Goal: Task Accomplishment & Management: Complete application form

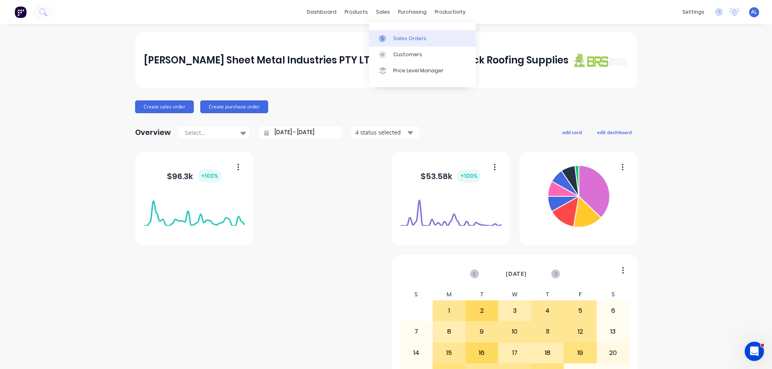
click at [412, 35] on div "Sales Orders" at bounding box center [409, 38] width 33 height 7
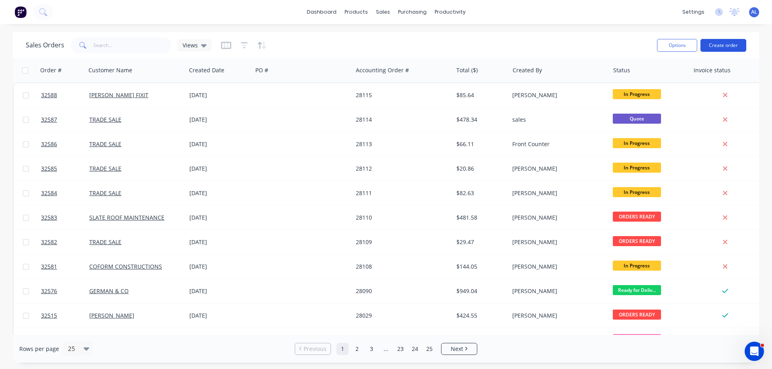
click at [721, 45] on button "Create order" at bounding box center [723, 45] width 46 height 13
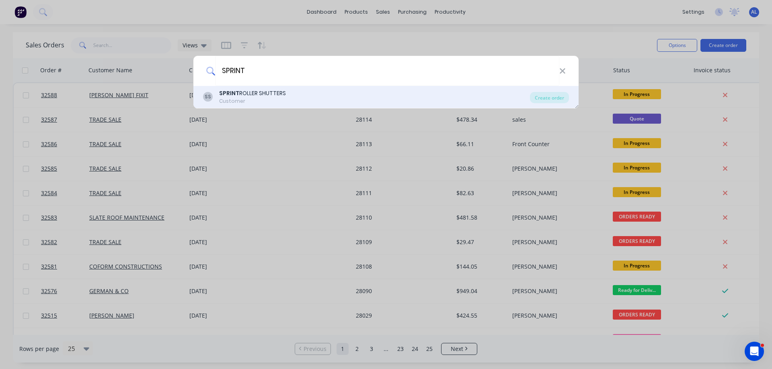
type input "SPRINT"
click at [302, 98] on div "SS SPRINT ROLLER SHUTTERS Customer" at bounding box center [366, 97] width 327 height 16
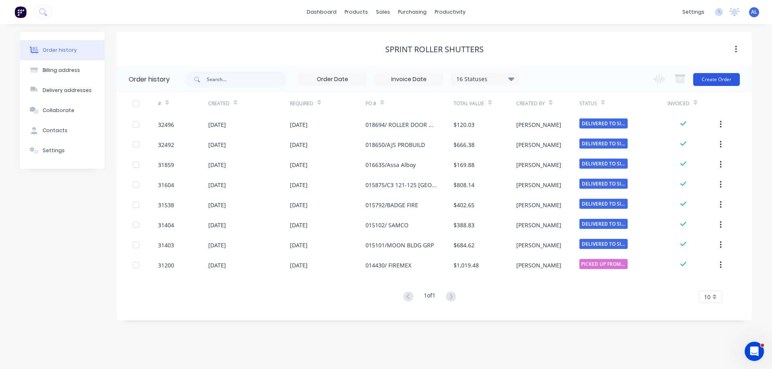
click at [721, 83] on button "Create Order" at bounding box center [716, 79] width 47 height 13
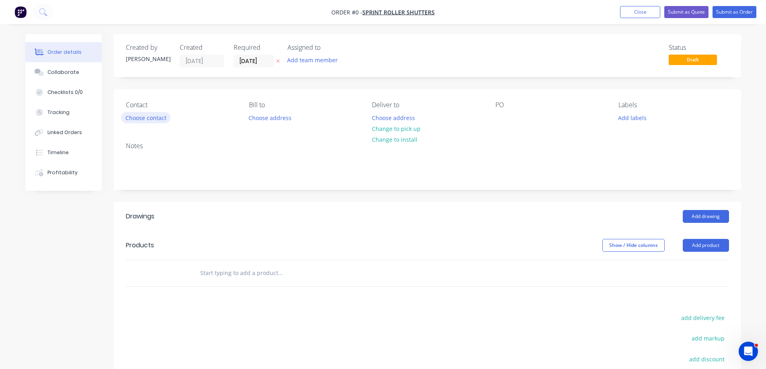
click at [146, 117] on button "Choose contact" at bounding box center [145, 117] width 49 height 11
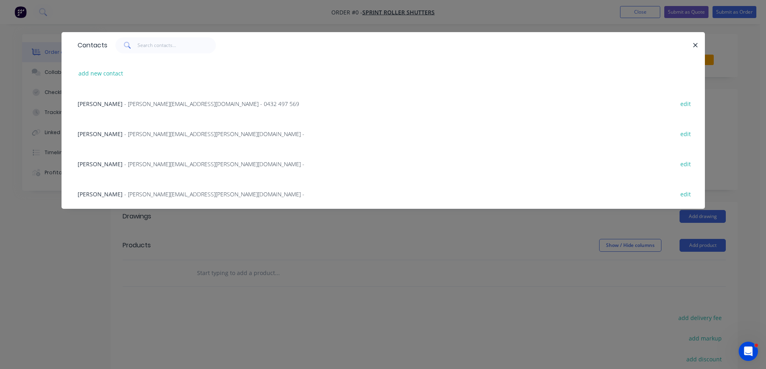
click at [135, 104] on span "- [PERSON_NAME][EMAIL_ADDRESS][DOMAIN_NAME] - 0432 497 569" at bounding box center [211, 104] width 175 height 8
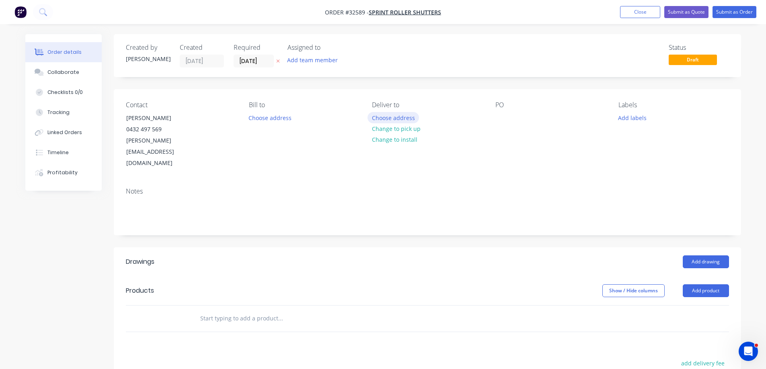
click at [394, 118] on button "Choose address" at bounding box center [392, 117] width 51 height 11
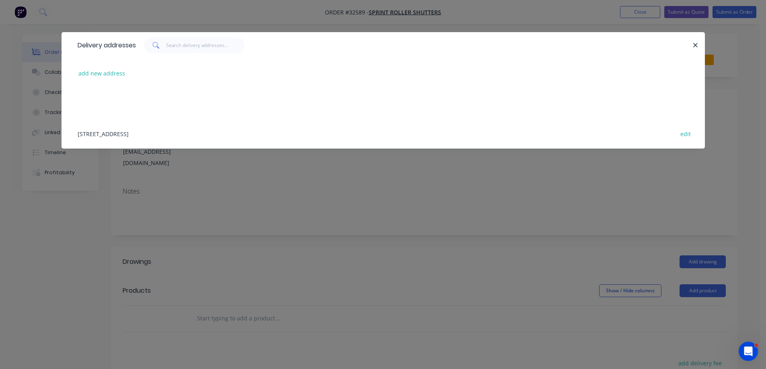
click at [133, 133] on div "[STREET_ADDRESS] edit" at bounding box center [383, 134] width 619 height 30
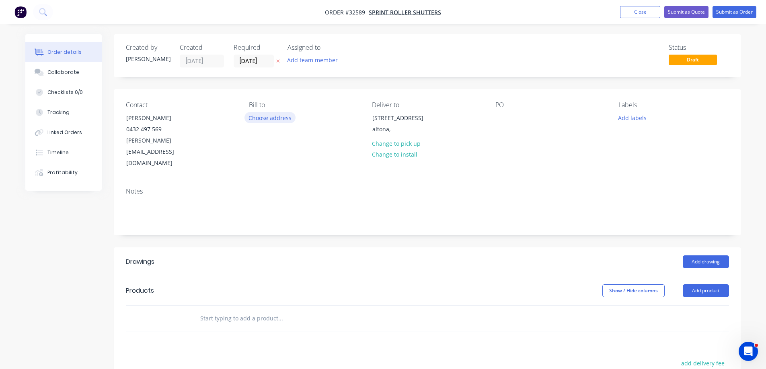
click at [281, 118] on button "Choose address" at bounding box center [269, 117] width 51 height 11
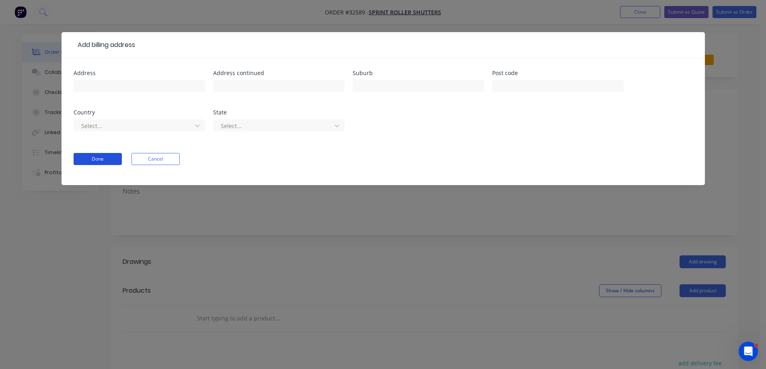
click at [104, 161] on button "Done" at bounding box center [98, 159] width 48 height 12
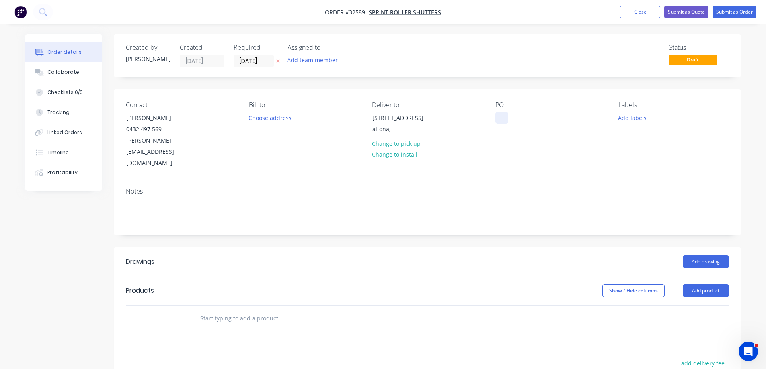
click at [500, 117] on div at bounding box center [501, 118] width 13 height 12
click at [709, 256] on button "Add drawing" at bounding box center [705, 262] width 46 height 13
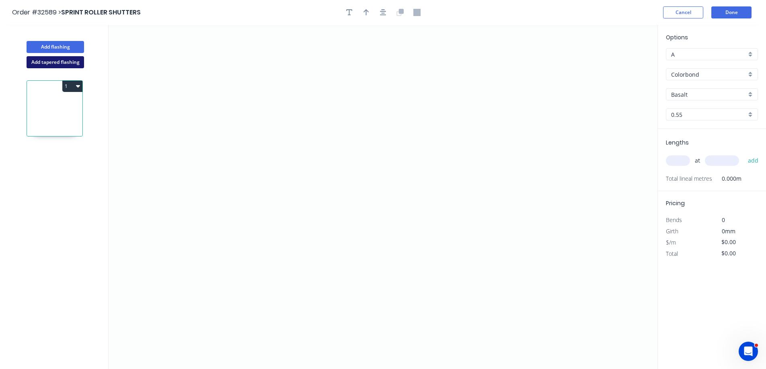
click at [75, 63] on button "Add tapered flashing" at bounding box center [55, 62] width 57 height 12
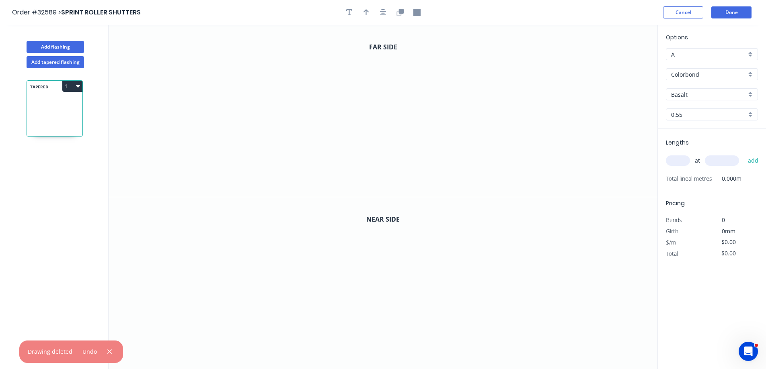
click at [747, 77] on div "Colorbond" at bounding box center [712, 74] width 92 height 12
drag, startPoint x: 723, startPoint y: 119, endPoint x: 707, endPoint y: 125, distance: 17.5
click at [723, 119] on div "Galvanised" at bounding box center [711, 118] width 91 height 14
type input "Galvanised"
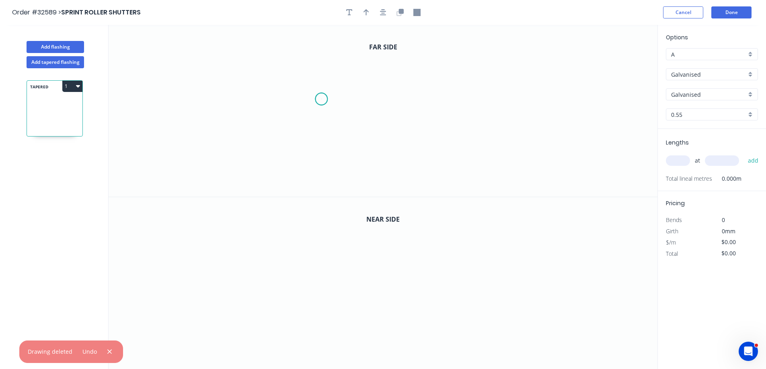
drag, startPoint x: 321, startPoint y: 99, endPoint x: 394, endPoint y: 114, distance: 74.6
click at [322, 98] on icon "0" at bounding box center [383, 111] width 549 height 172
click at [482, 102] on icon "0" at bounding box center [383, 111] width 549 height 172
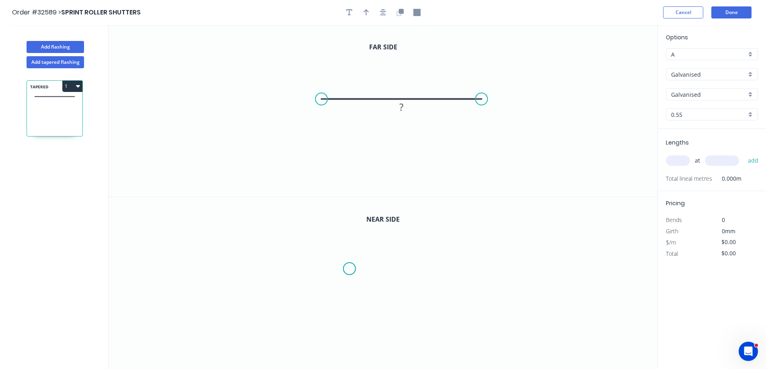
drag, startPoint x: 349, startPoint y: 269, endPoint x: 359, endPoint y: 274, distance: 10.8
click at [350, 269] on icon "0" at bounding box center [383, 283] width 549 height 172
click at [447, 275] on icon "0" at bounding box center [383, 283] width 549 height 172
click at [405, 111] on rect at bounding box center [401, 107] width 16 height 11
click at [383, 13] on icon "button" at bounding box center [383, 12] width 6 height 6
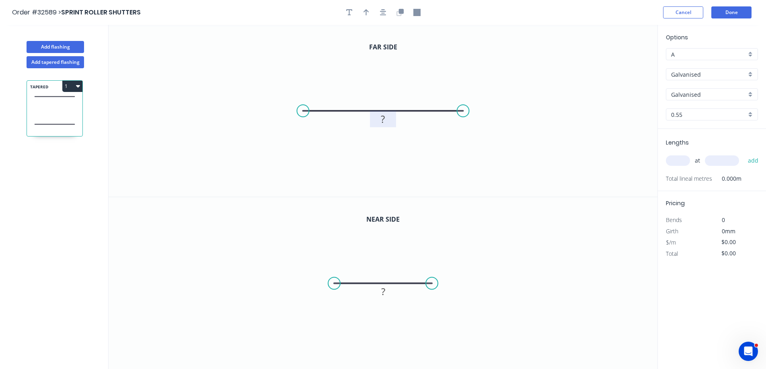
click at [385, 122] on tspan "?" at bounding box center [383, 119] width 4 height 13
click at [396, 291] on rect at bounding box center [383, 291] width 26 height 16
type input "$24.97"
click at [385, 297] on rect at bounding box center [383, 293] width 16 height 11
click at [675, 164] on input "text" at bounding box center [678, 161] width 24 height 10
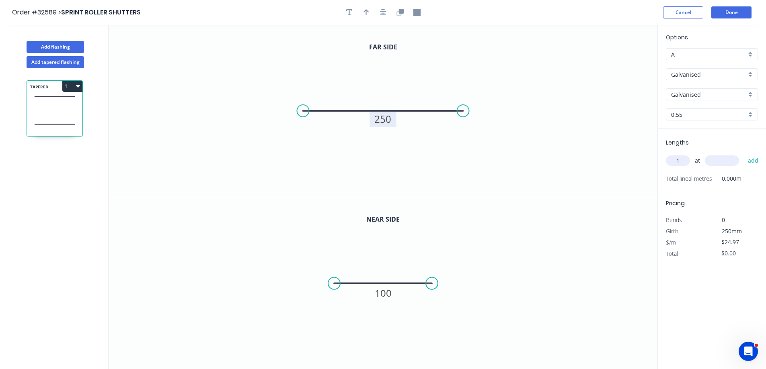
type input "1"
type input "4715"
click at [734, 13] on button "Done" at bounding box center [731, 12] width 40 height 12
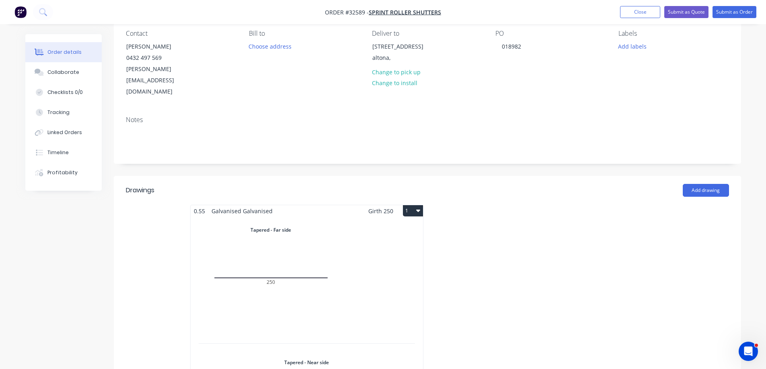
scroll to position [201, 0]
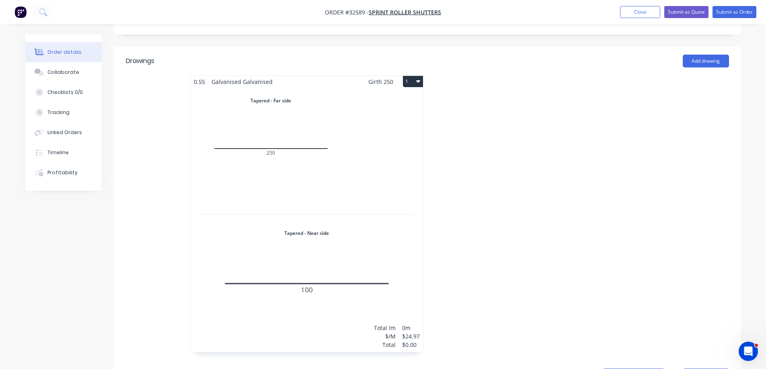
click at [373, 162] on div "Total lm $/M Total 0m $24.97 $0.00" at bounding box center [307, 220] width 232 height 265
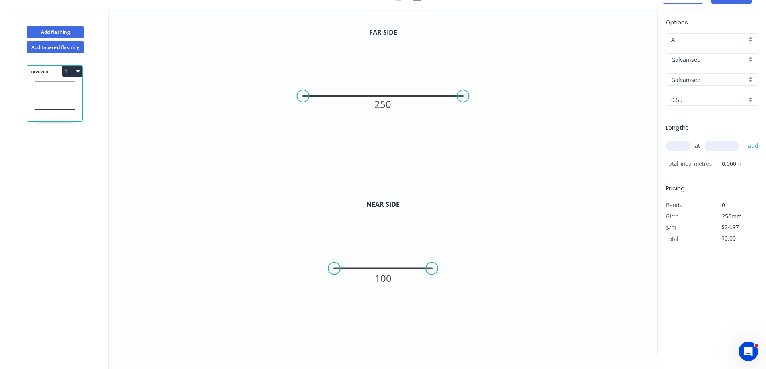
scroll to position [15, 0]
click at [673, 144] on input "text" at bounding box center [678, 146] width 24 height 10
type input "1"
type input "4715"
click at [744, 139] on button "add" at bounding box center [753, 146] width 19 height 14
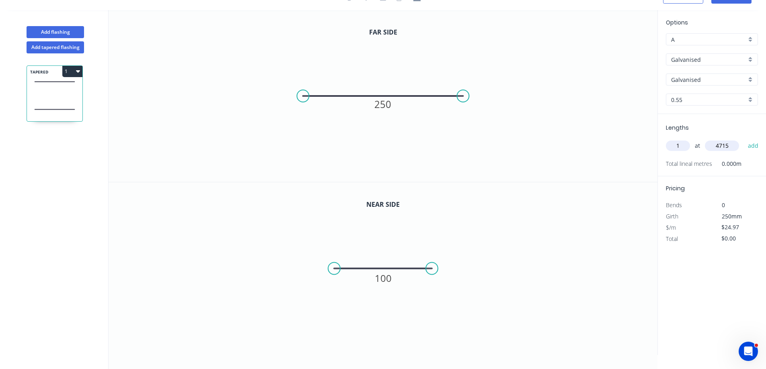
type input "$117.73"
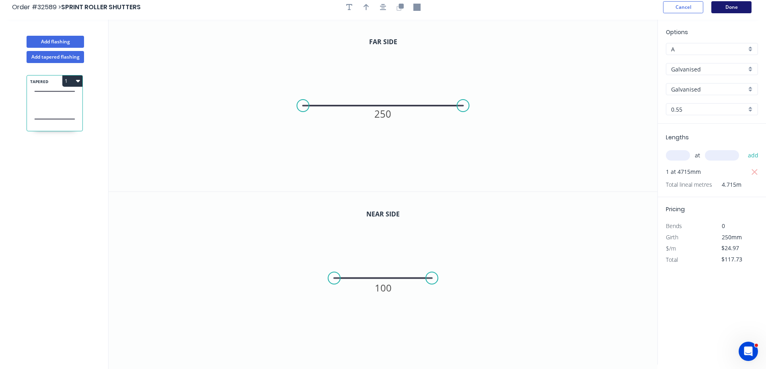
scroll to position [0, 0]
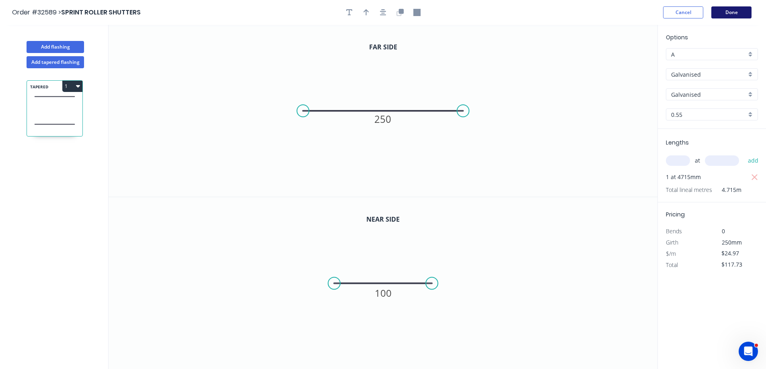
click at [734, 12] on button "Done" at bounding box center [731, 12] width 40 height 12
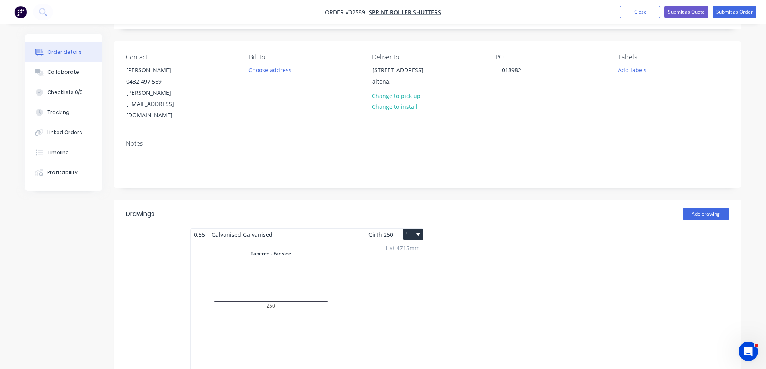
scroll to position [121, 0]
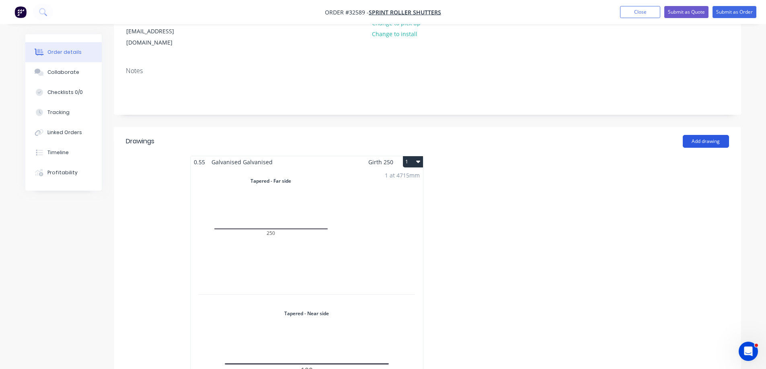
click at [705, 135] on button "Add drawing" at bounding box center [705, 141] width 46 height 13
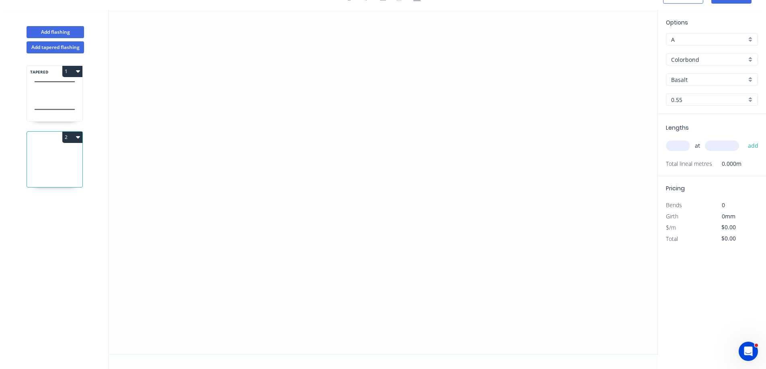
scroll to position [15, 0]
click at [64, 49] on button "Add tapered flashing" at bounding box center [55, 47] width 57 height 12
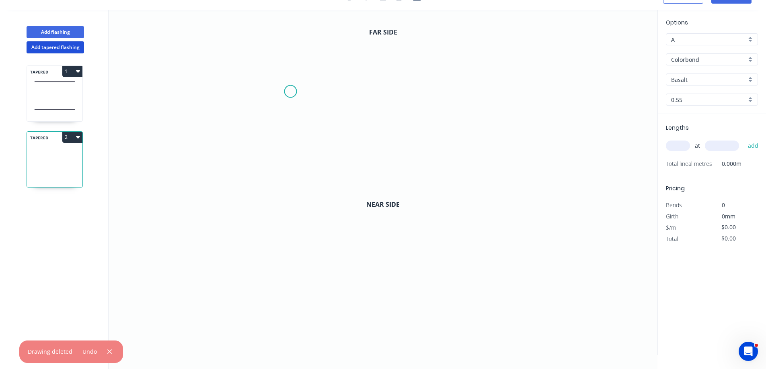
click at [290, 91] on icon "0" at bounding box center [383, 96] width 549 height 172
click at [476, 98] on icon "0" at bounding box center [383, 96] width 549 height 172
click at [311, 277] on icon "0" at bounding box center [383, 268] width 549 height 172
click at [434, 277] on icon "0" at bounding box center [383, 268] width 549 height 172
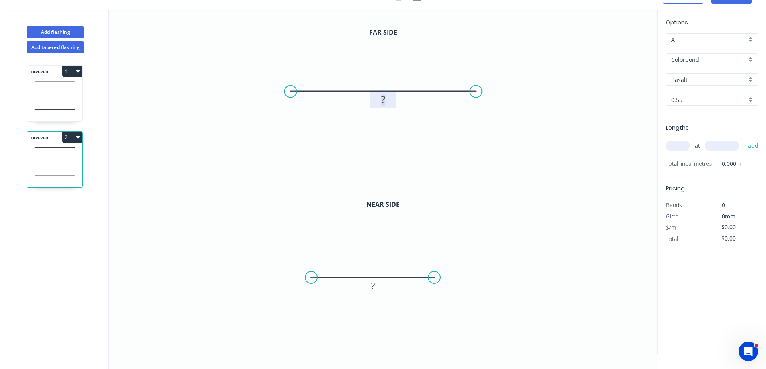
click at [385, 99] on rect at bounding box center [383, 100] width 16 height 11
click at [377, 288] on rect at bounding box center [373, 286] width 16 height 11
type input "$13.27"
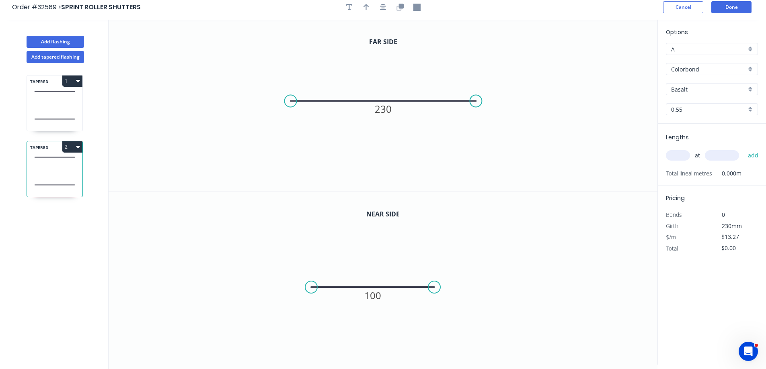
scroll to position [0, 0]
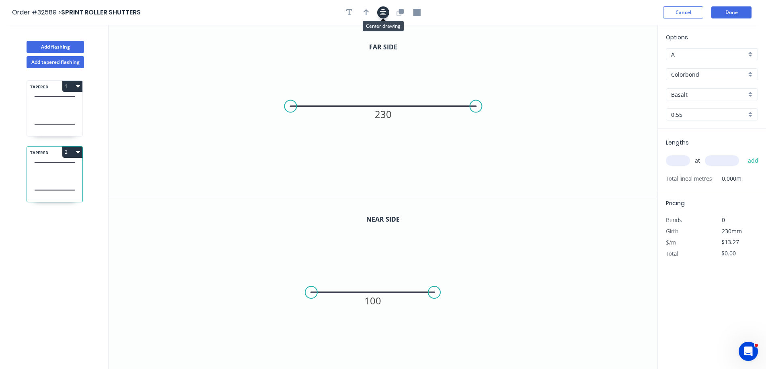
click at [384, 13] on icon "button" at bounding box center [383, 12] width 6 height 6
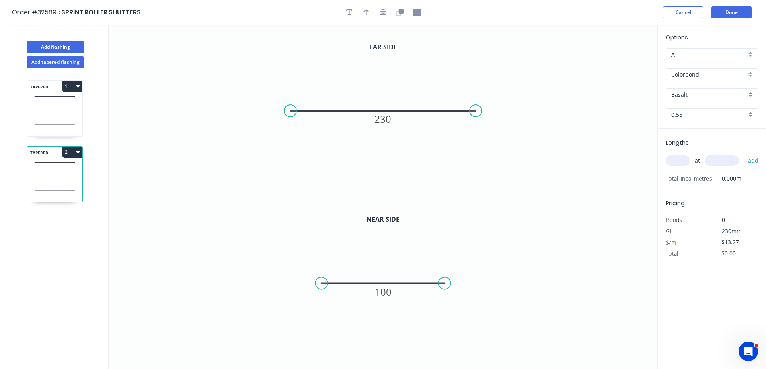
click at [750, 71] on div "Colorbond" at bounding box center [712, 74] width 92 height 12
click at [718, 117] on div "Galvanised" at bounding box center [711, 118] width 91 height 14
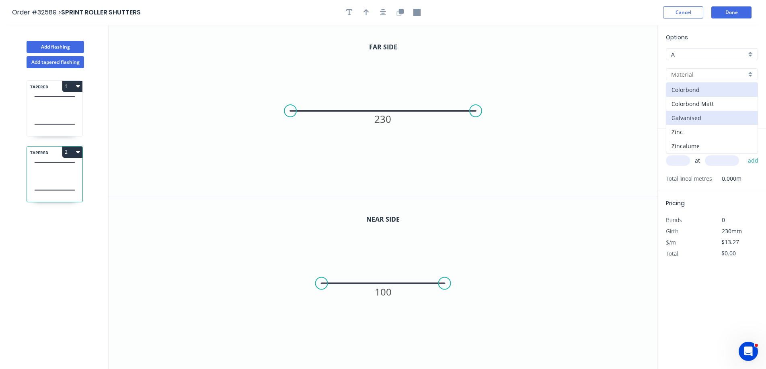
type input "Galvanised"
type input "$23.76"
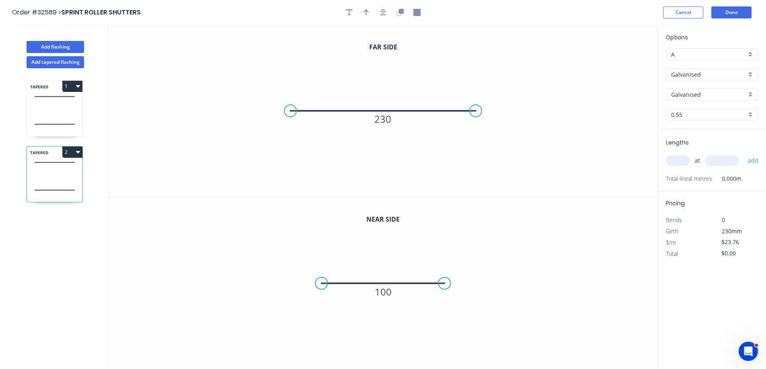
click at [679, 157] on input "text" at bounding box center [678, 161] width 24 height 10
type input "1"
type input "4330"
click at [744, 154] on button "add" at bounding box center [753, 161] width 19 height 14
type input "$102.88"
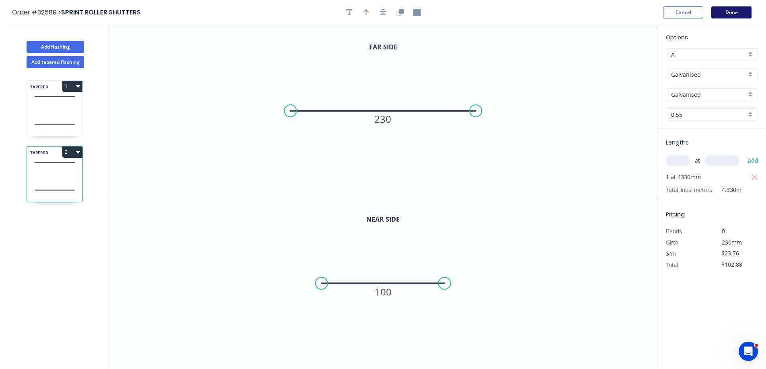
click at [730, 11] on button "Done" at bounding box center [731, 12] width 40 height 12
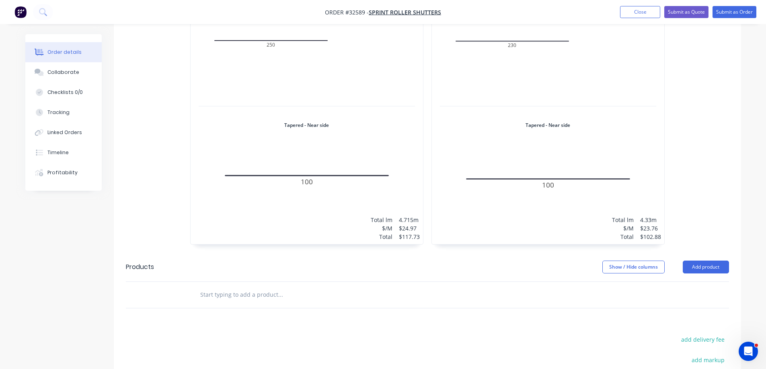
scroll to position [442, 0]
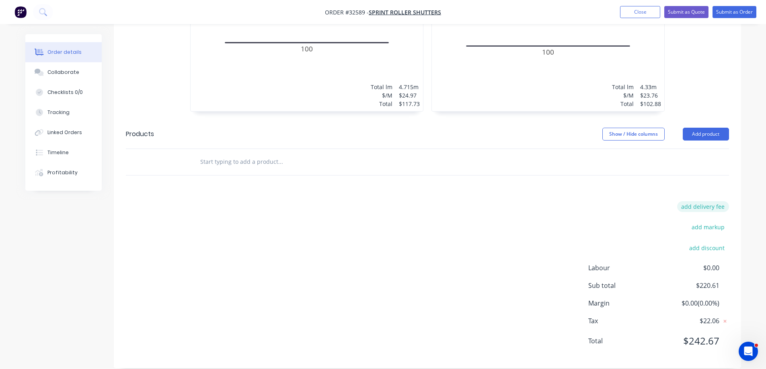
click at [719, 201] on button "add delivery fee" at bounding box center [703, 206] width 52 height 11
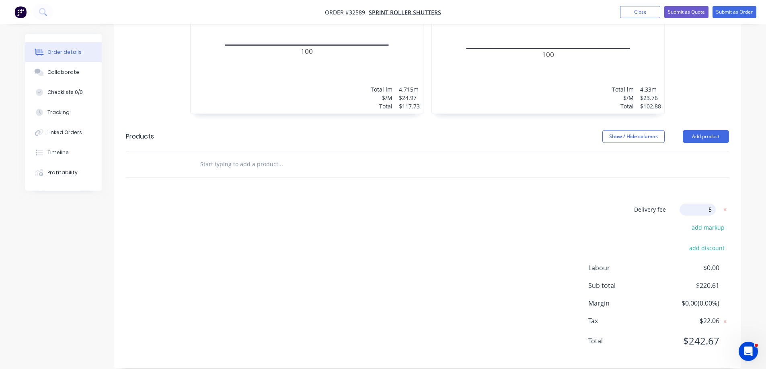
type input "50"
click input "submit" at bounding box center [0, 0] width 0 height 0
click at [707, 242] on button "add discount" at bounding box center [707, 247] width 44 height 11
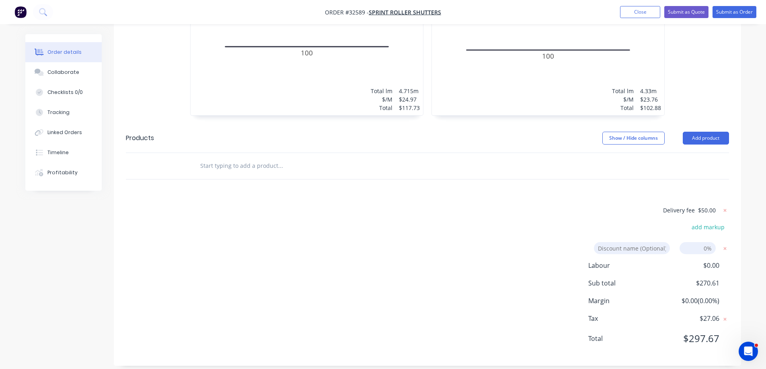
scroll to position [436, 0]
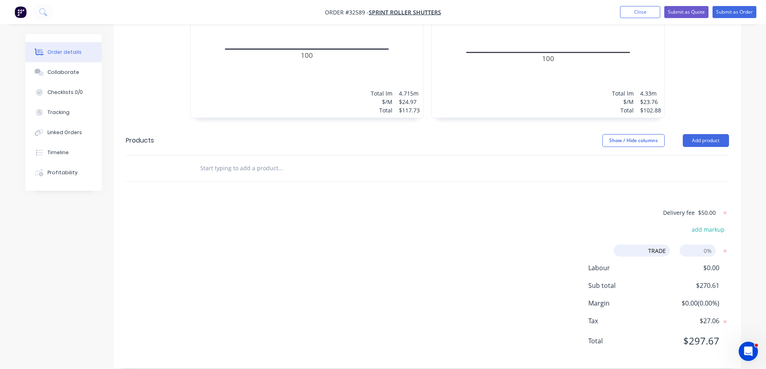
type input "TRADE"
drag, startPoint x: 712, startPoint y: 231, endPoint x: 711, endPoint y: 235, distance: 4.2
click at [711, 235] on div "Delivery fee $50.00 add markup TRADE TRADE Discount name (Optional) 0% Labour $…" at bounding box center [427, 282] width 603 height 149
click at [709, 245] on input at bounding box center [697, 251] width 36 height 12
type input "10"
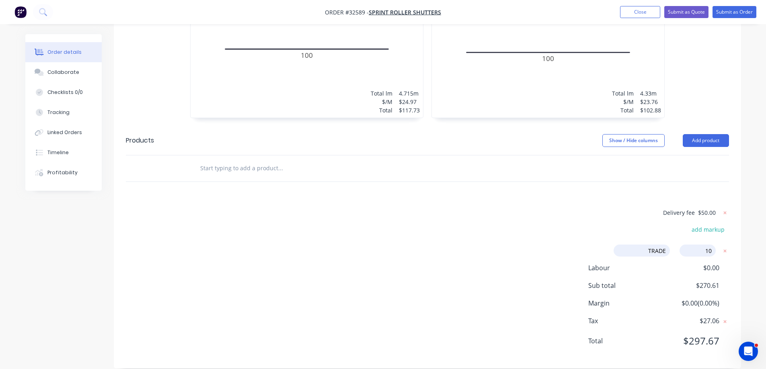
click at [502, 218] on div "Delivery fee $50.00 add markup TRADE TRADE Discount name (Optional) 10 10 0% La…" at bounding box center [427, 282] width 603 height 149
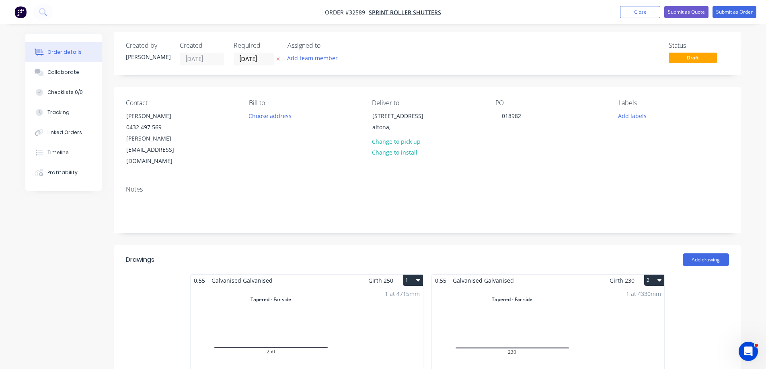
scroll to position [0, 0]
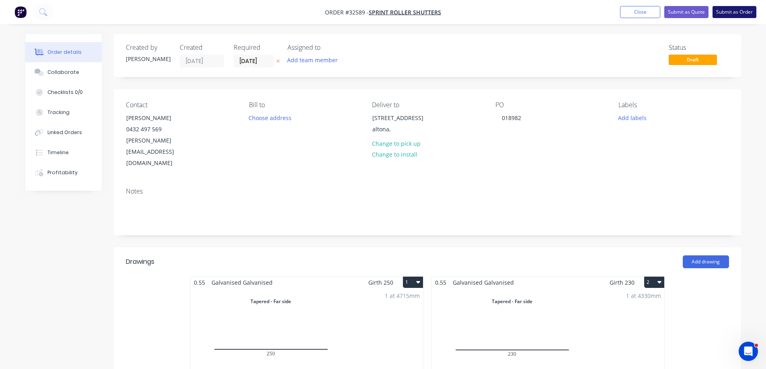
click at [728, 13] on button "Submit as Order" at bounding box center [734, 12] width 44 height 12
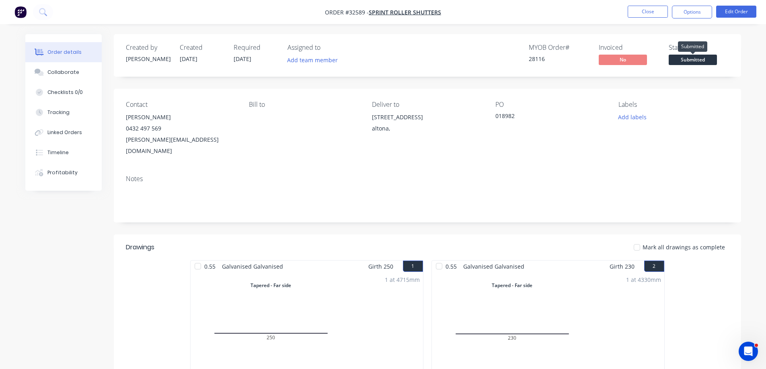
click at [690, 58] on span "Submitted" at bounding box center [692, 60] width 48 height 10
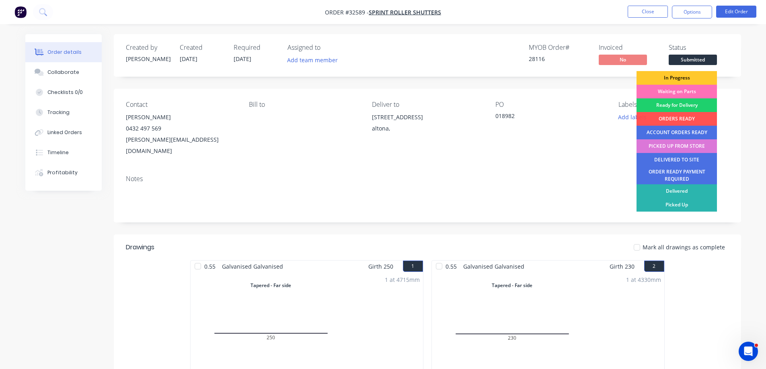
click at [684, 77] on div "In Progress" at bounding box center [676, 78] width 80 height 14
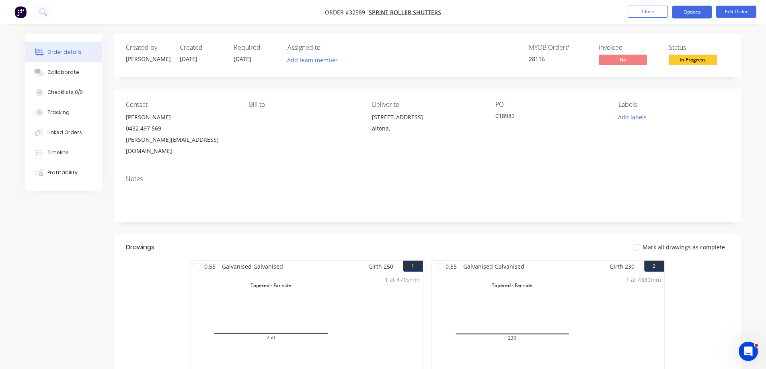
click at [685, 11] on button "Options" at bounding box center [692, 12] width 40 height 13
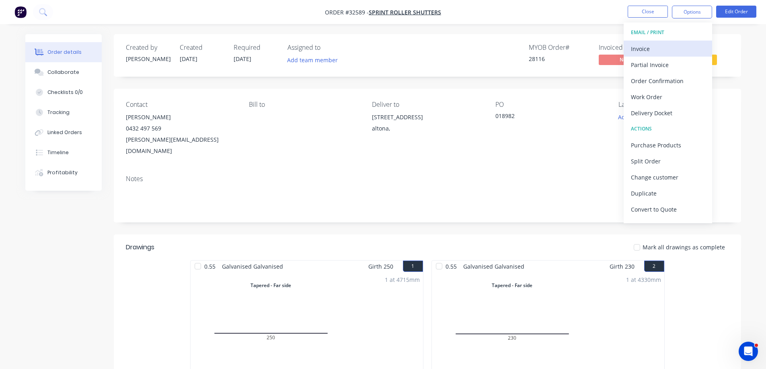
click at [669, 48] on div "Invoice" at bounding box center [668, 49] width 74 height 12
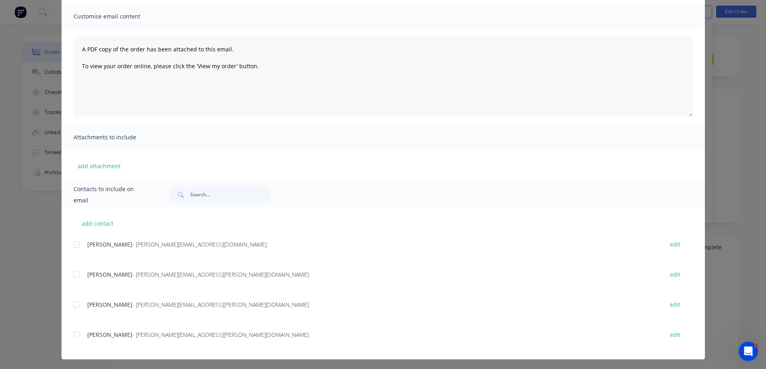
scroll to position [57, 0]
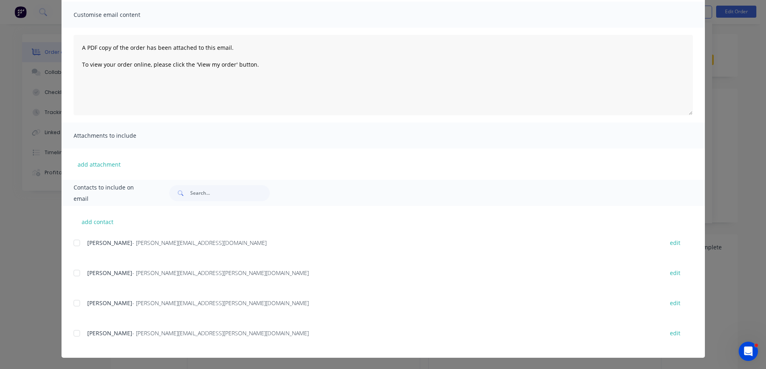
click at [74, 332] on div at bounding box center [77, 334] width 16 height 16
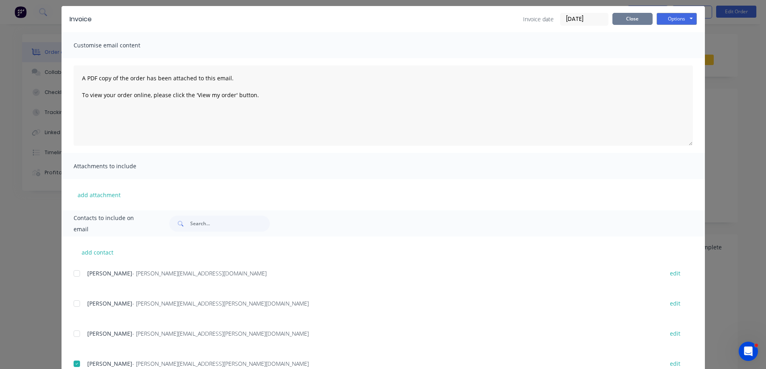
scroll to position [0, 0]
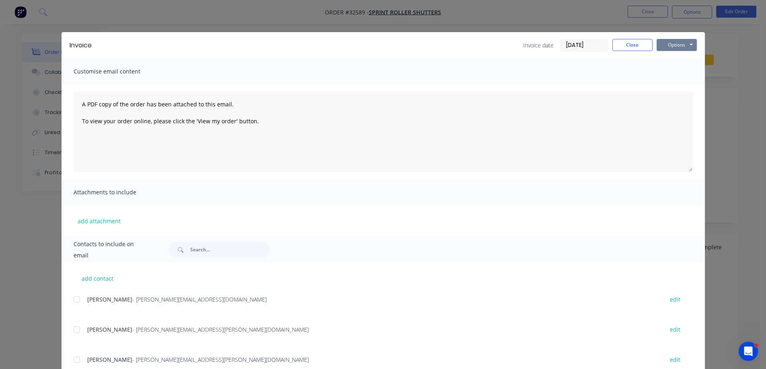
click at [672, 44] on button "Options" at bounding box center [676, 45] width 40 height 12
click at [682, 86] on button "Email" at bounding box center [681, 85] width 51 height 13
click at [626, 47] on button "Close" at bounding box center [632, 45] width 40 height 12
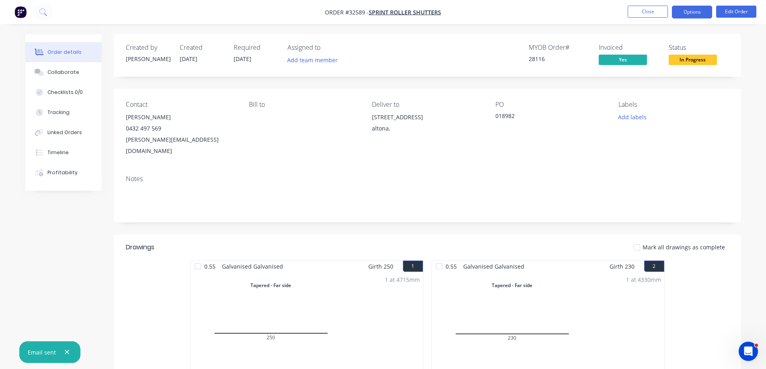
click at [697, 13] on button "Options" at bounding box center [692, 12] width 40 height 13
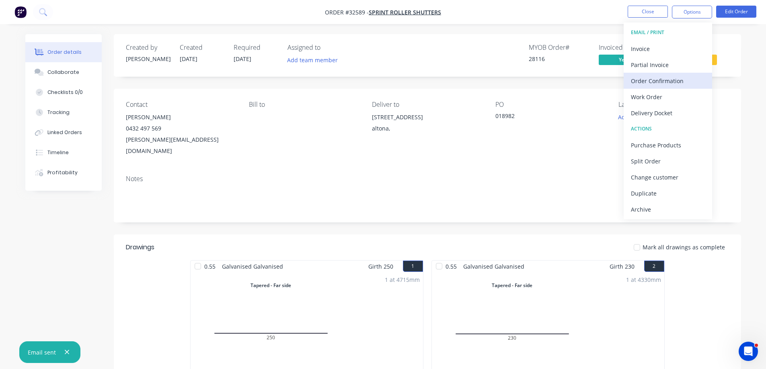
click at [669, 78] on div "Order Confirmation" at bounding box center [668, 81] width 74 height 12
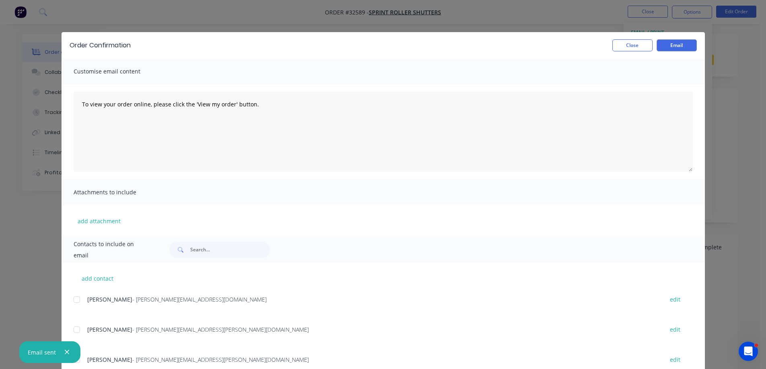
click at [74, 299] on div at bounding box center [77, 300] width 16 height 16
click at [674, 45] on button "Email" at bounding box center [676, 45] width 40 height 12
click at [623, 45] on button "Close" at bounding box center [632, 45] width 40 height 12
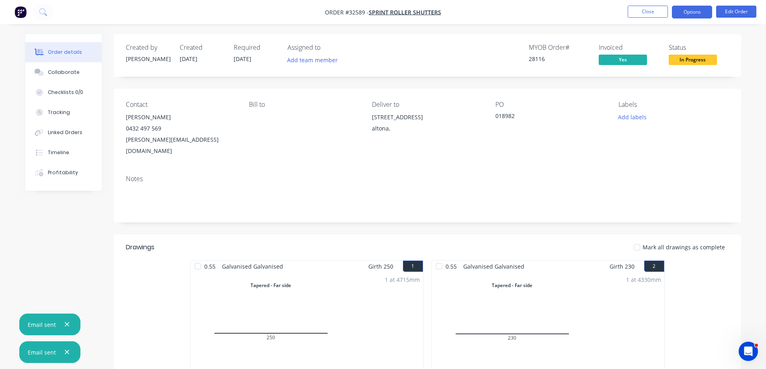
click at [694, 13] on button "Options" at bounding box center [692, 12] width 40 height 13
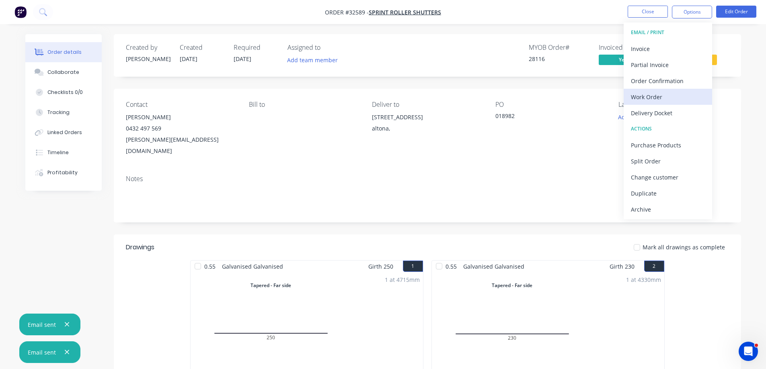
click at [663, 94] on div "Work Order" at bounding box center [668, 97] width 74 height 12
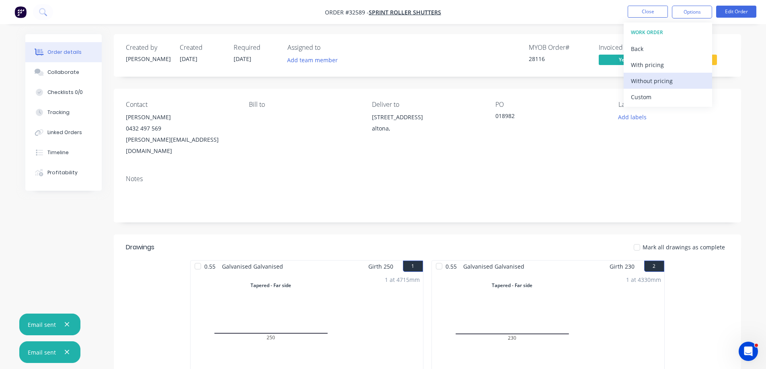
click at [670, 82] on div "Without pricing" at bounding box center [668, 81] width 74 height 12
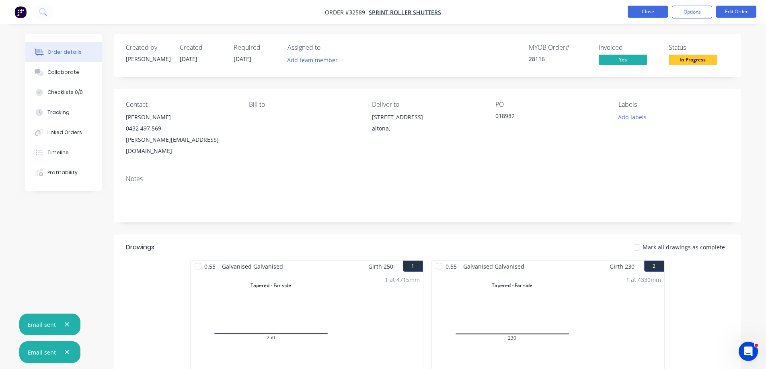
click at [653, 14] on button "Close" at bounding box center [647, 12] width 40 height 12
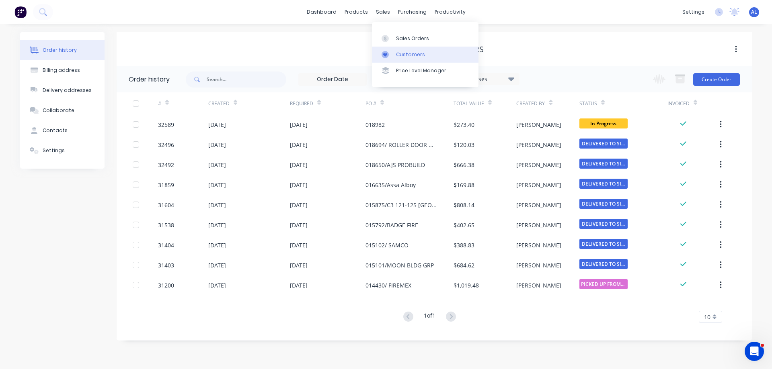
click at [423, 53] on link "Customers" at bounding box center [425, 55] width 107 height 16
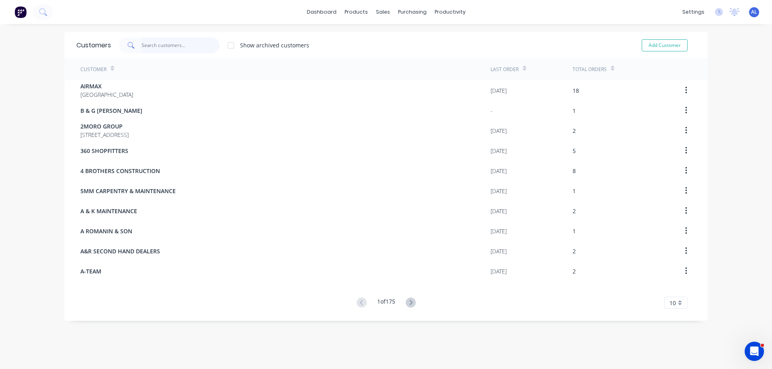
click at [165, 46] on input "text" at bounding box center [180, 45] width 78 height 16
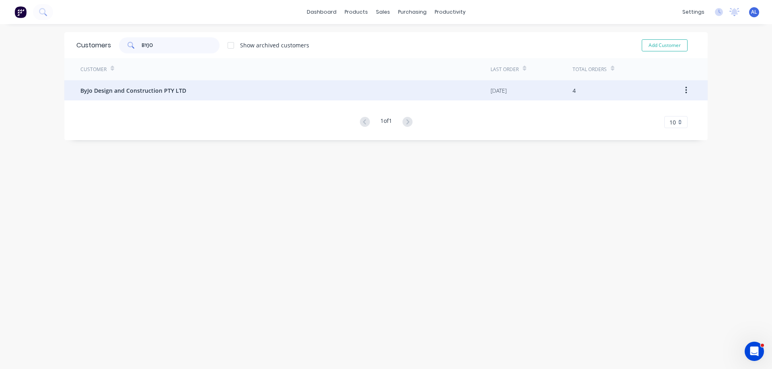
type input "BYJO"
click at [153, 89] on span "ByJo Design and Construction PTY LTD" at bounding box center [133, 90] width 106 height 8
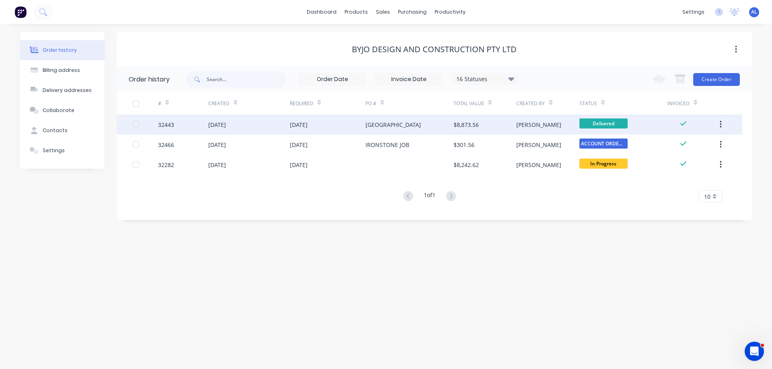
click at [495, 125] on div "$8,873.56" at bounding box center [484, 125] width 63 height 20
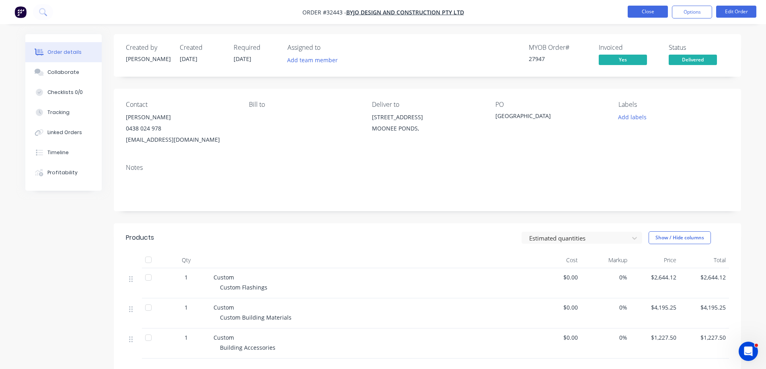
click at [642, 15] on button "Close" at bounding box center [647, 12] width 40 height 12
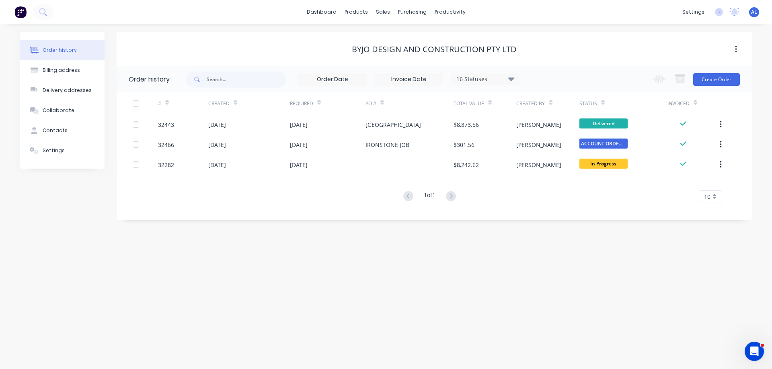
click at [20, 12] on img at bounding box center [20, 12] width 12 height 12
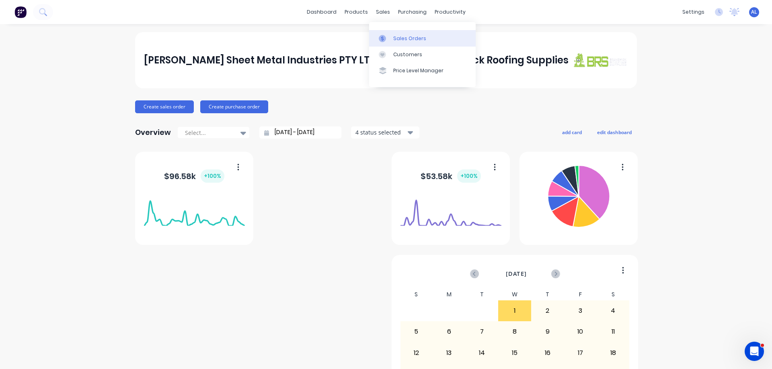
click at [398, 39] on div "Sales Orders" at bounding box center [409, 38] width 33 height 7
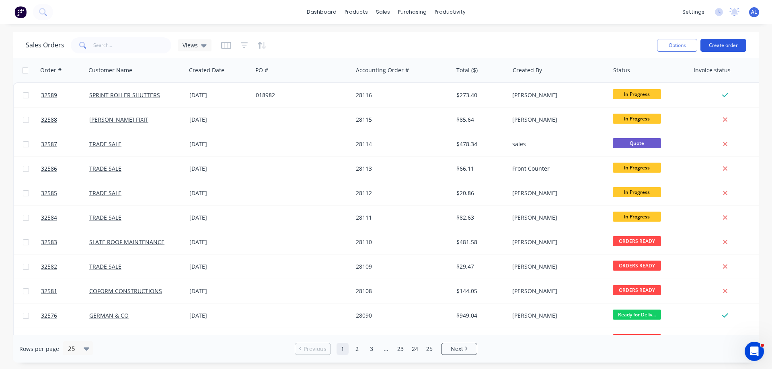
click at [721, 47] on button "Create order" at bounding box center [723, 45] width 46 height 13
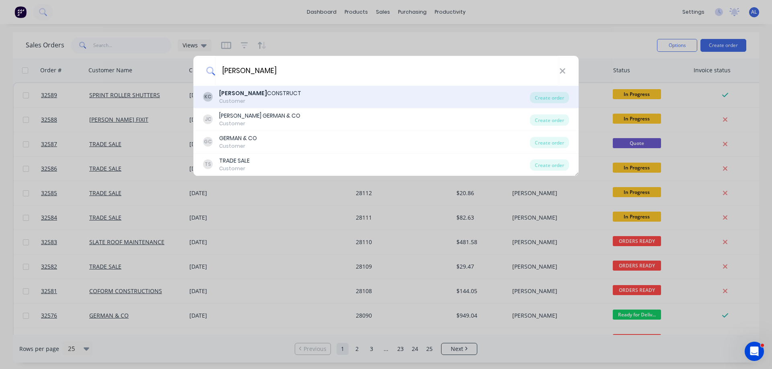
type input "[PERSON_NAME]"
click at [329, 100] on div "[PERSON_NAME] CONSTRUCT Customer" at bounding box center [366, 97] width 327 height 16
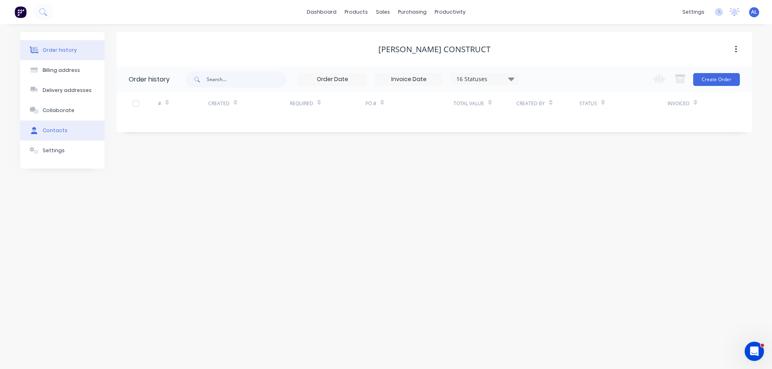
click at [68, 133] on button "Contacts" at bounding box center [62, 131] width 84 height 20
select select "AU"
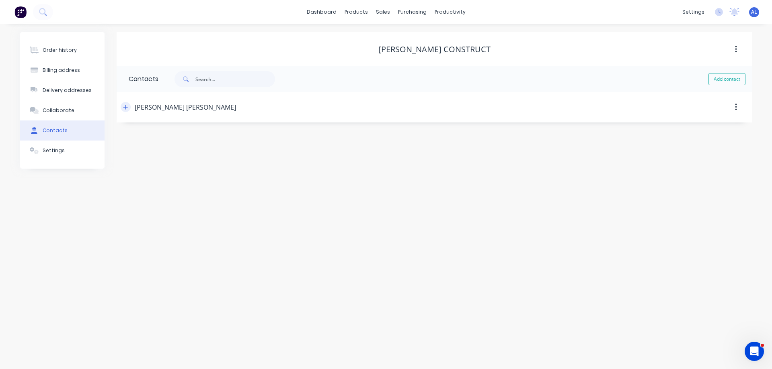
click at [129, 111] on button "button" at bounding box center [126, 107] width 10 height 10
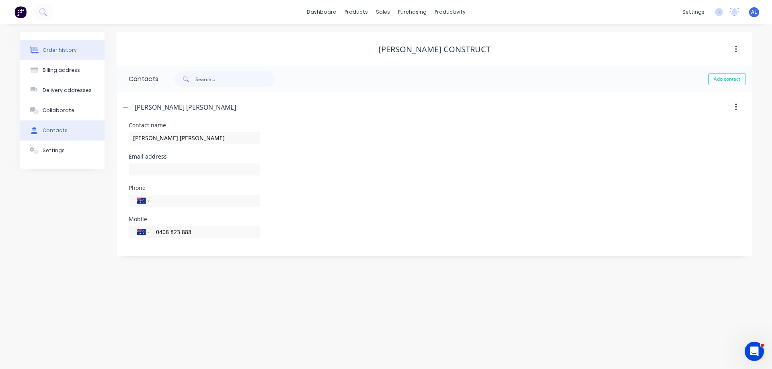
click at [67, 54] on button "Order history" at bounding box center [62, 50] width 84 height 20
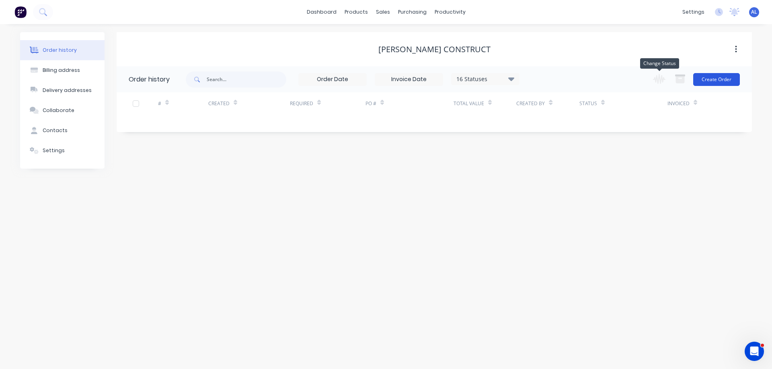
click at [729, 76] on button "Create Order" at bounding box center [716, 79] width 47 height 13
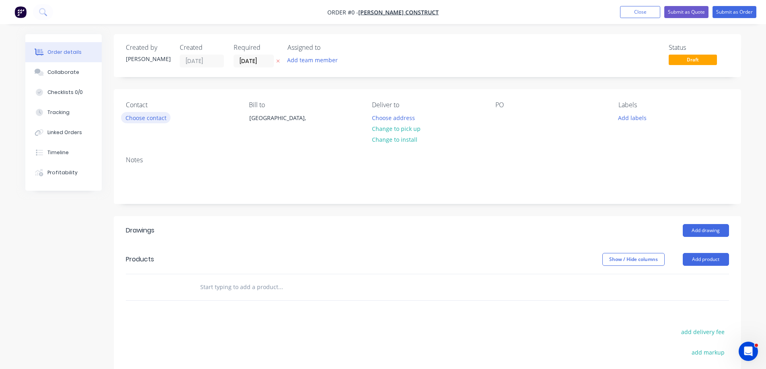
click at [167, 118] on button "Choose contact" at bounding box center [145, 117] width 49 height 11
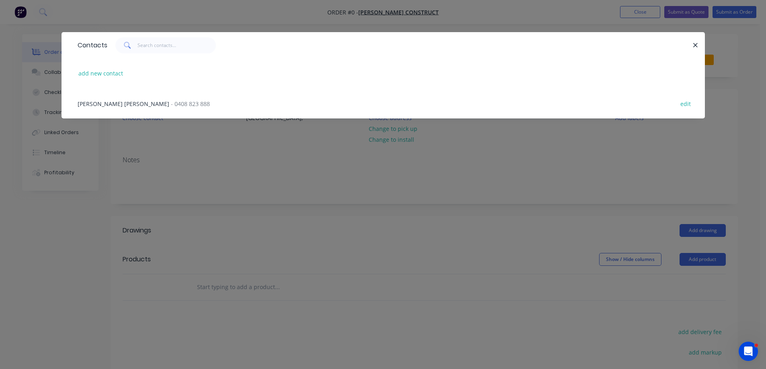
click at [171, 102] on span "- 0408 823 888" at bounding box center [190, 104] width 39 height 8
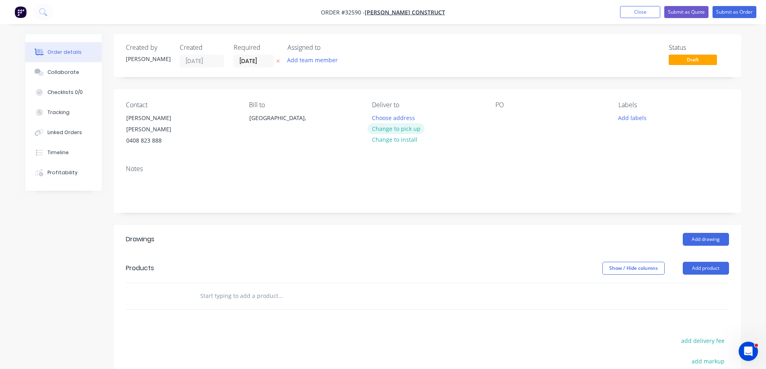
click at [403, 125] on button "Change to pick up" at bounding box center [395, 128] width 57 height 11
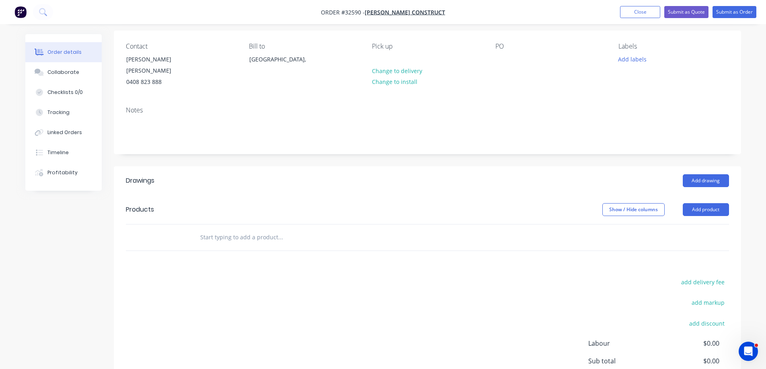
scroll to position [137, 0]
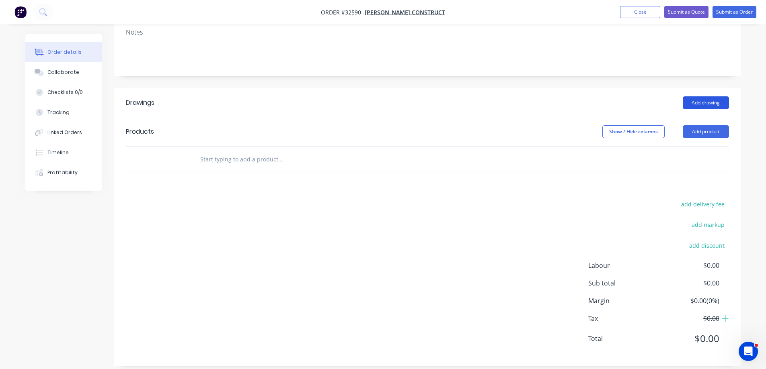
click at [719, 96] on button "Add drawing" at bounding box center [705, 102] width 46 height 13
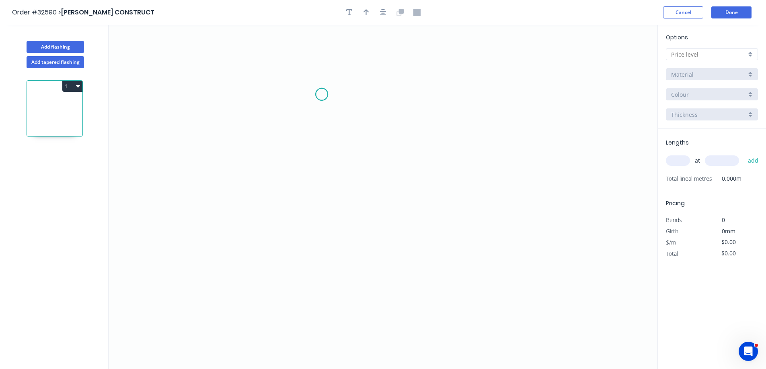
click at [322, 94] on icon "0" at bounding box center [383, 197] width 549 height 344
click at [324, 229] on icon "0" at bounding box center [383, 197] width 549 height 344
click at [451, 232] on icon "0 ?" at bounding box center [383, 197] width 549 height 344
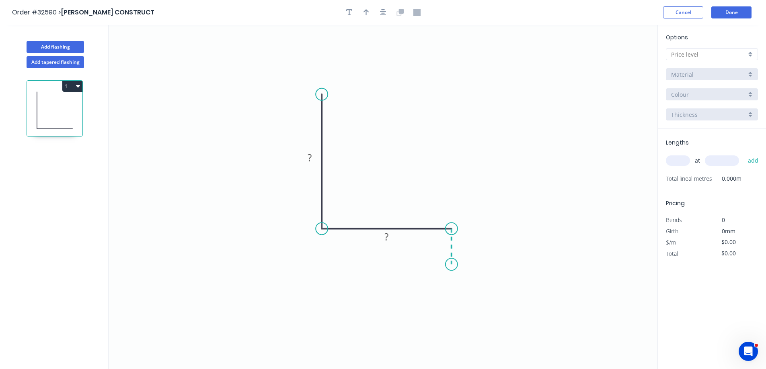
click at [451, 265] on icon "0 ? ?" at bounding box center [383, 197] width 549 height 344
drag, startPoint x: 312, startPoint y: 158, endPoint x: 543, endPoint y: 128, distance: 233.0
click at [314, 157] on rect at bounding box center [309, 158] width 16 height 11
click at [383, 11] on icon "button" at bounding box center [383, 12] width 6 height 7
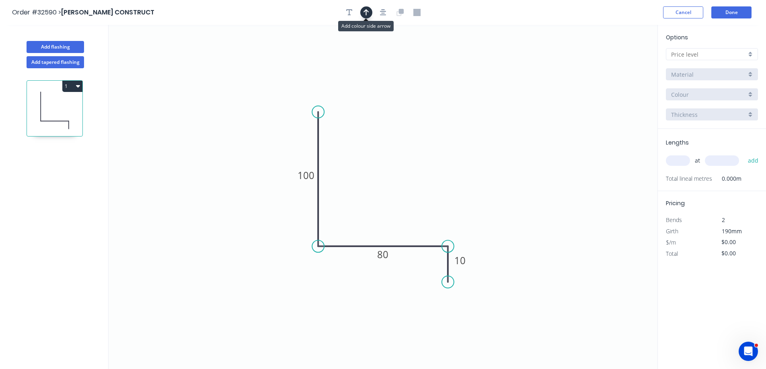
click at [366, 12] on icon "button" at bounding box center [366, 12] width 6 height 6
drag, startPoint x: 616, startPoint y: 63, endPoint x: 521, endPoint y: 216, distance: 180.4
click at [422, 205] on icon at bounding box center [422, 195] width 7 height 26
click at [754, 51] on div at bounding box center [712, 54] width 92 height 12
click at [729, 73] on div "A" at bounding box center [711, 70] width 91 height 14
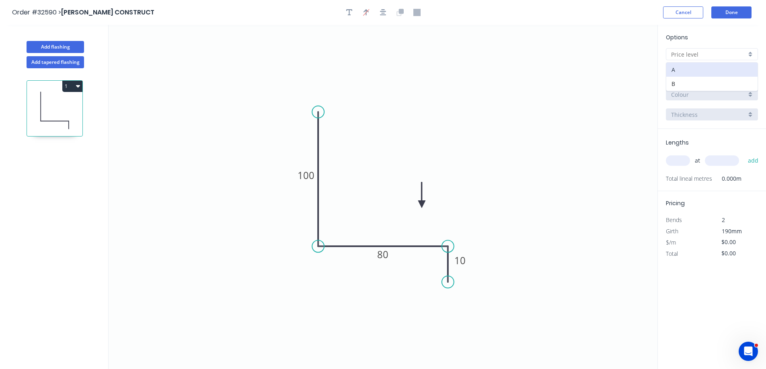
type input "A"
type input "$11.67"
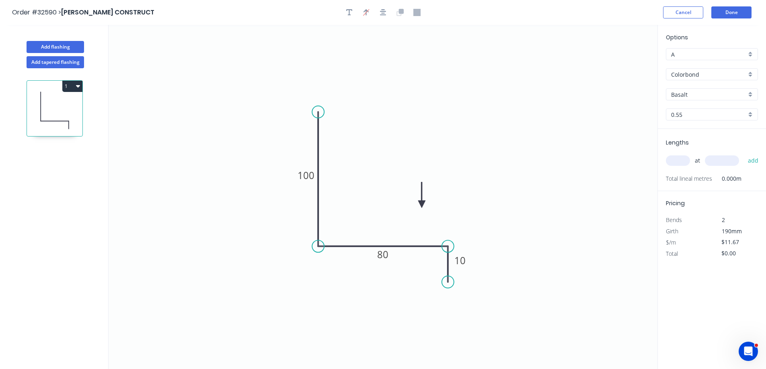
click at [748, 95] on div "Basalt" at bounding box center [712, 94] width 92 height 12
click at [717, 151] on div "Dover White" at bounding box center [711, 154] width 91 height 14
type input "Dover White"
click at [675, 164] on input "text" at bounding box center [678, 161] width 24 height 10
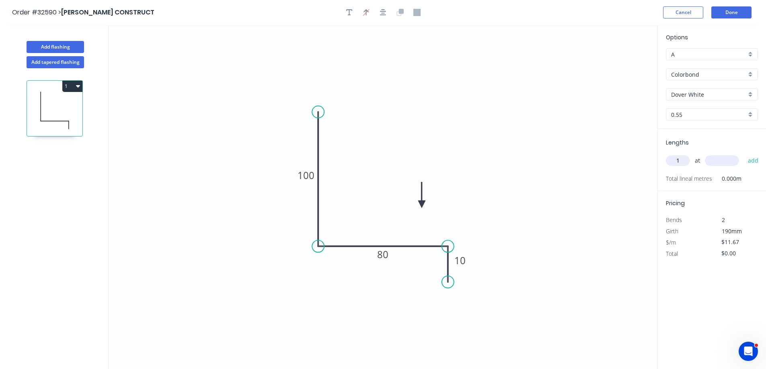
type input "1"
type input "1500"
click at [744, 154] on button "add" at bounding box center [753, 161] width 19 height 14
type input "$17.51"
type input "1"
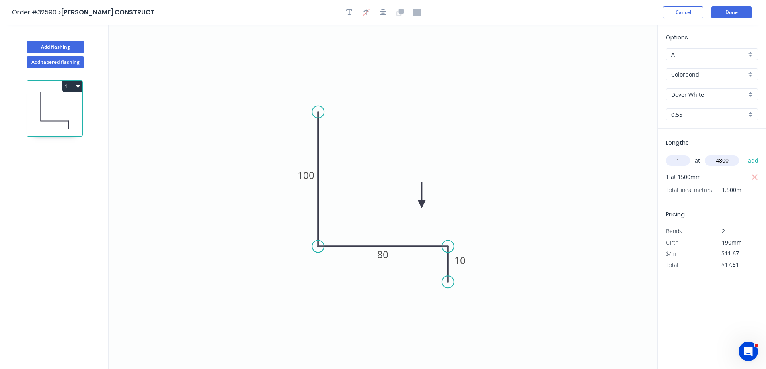
type input "4800"
click at [744, 154] on button "add" at bounding box center [753, 161] width 19 height 14
type input "$73.52"
click at [731, 15] on button "Done" at bounding box center [731, 12] width 40 height 12
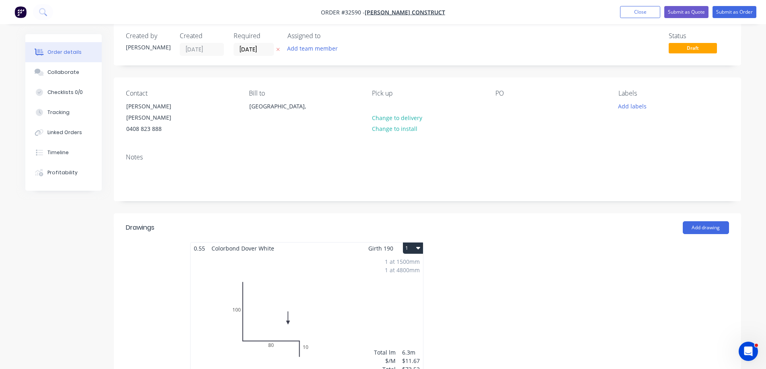
scroll to position [161, 0]
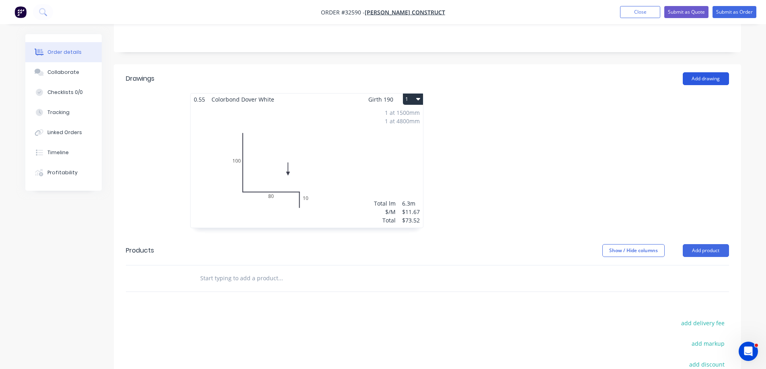
click at [692, 72] on button "Add drawing" at bounding box center [705, 78] width 46 height 13
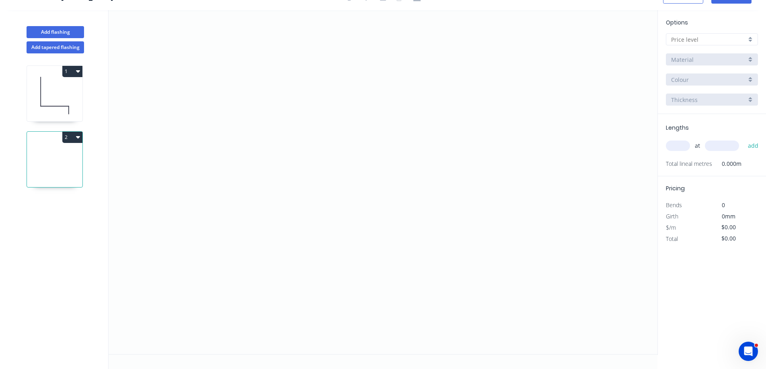
scroll to position [15, 0]
click at [319, 88] on icon "0" at bounding box center [383, 182] width 549 height 344
click at [326, 234] on icon "0" at bounding box center [383, 182] width 549 height 344
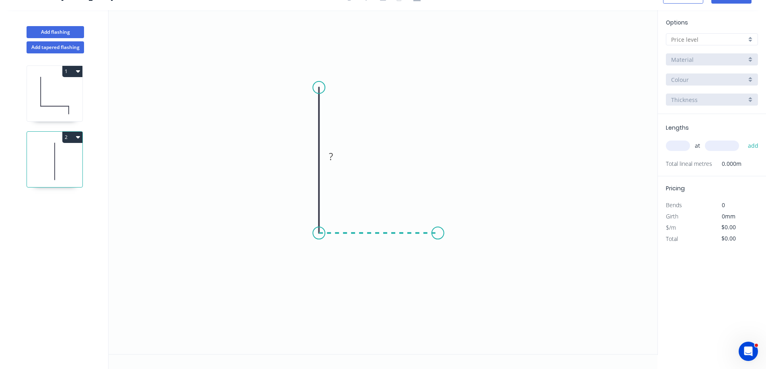
click at [438, 233] on icon "0 ?" at bounding box center [383, 182] width 549 height 344
drag, startPoint x: 441, startPoint y: 281, endPoint x: 74, endPoint y: 230, distance: 370.6
click at [436, 278] on icon "0 ? ?" at bounding box center [383, 182] width 549 height 344
drag, startPoint x: 313, startPoint y: 157, endPoint x: 329, endPoint y: 154, distance: 16.3
click at [313, 157] on rect at bounding box center [307, 157] width 16 height 11
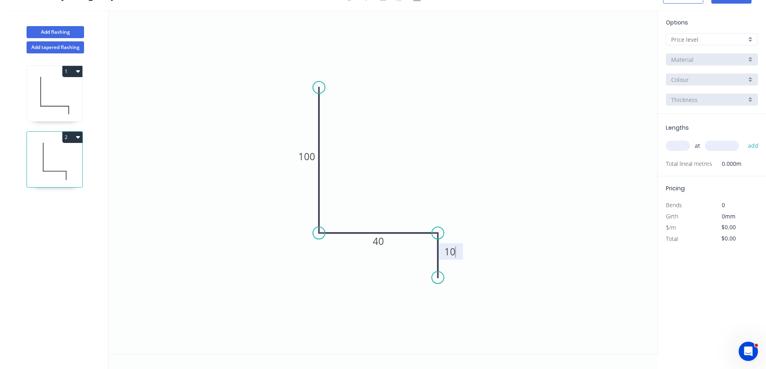
type input "$9.56"
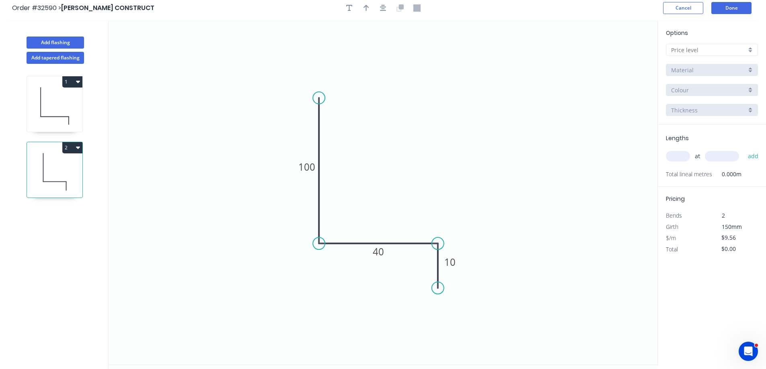
scroll to position [0, 0]
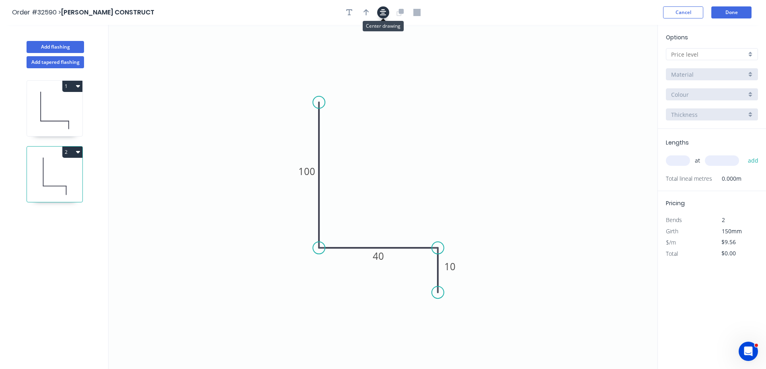
click at [382, 8] on button "button" at bounding box center [383, 12] width 12 height 12
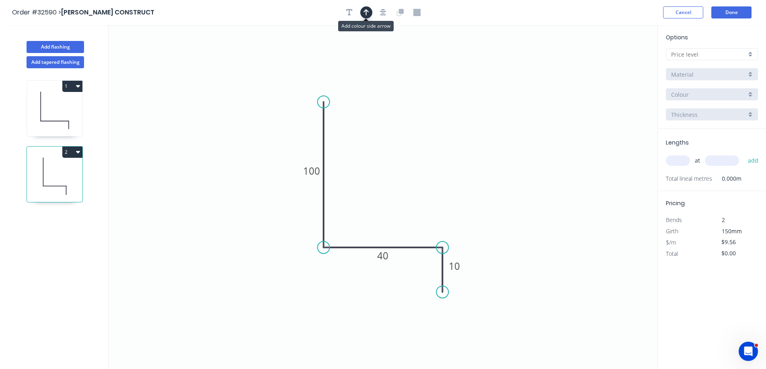
click at [365, 12] on icon "button" at bounding box center [366, 12] width 6 height 6
drag, startPoint x: 617, startPoint y: 63, endPoint x: 413, endPoint y: 205, distance: 248.6
click at [413, 205] on icon at bounding box center [412, 195] width 7 height 26
click at [750, 55] on div at bounding box center [712, 54] width 92 height 12
click at [729, 69] on div "A" at bounding box center [711, 70] width 91 height 14
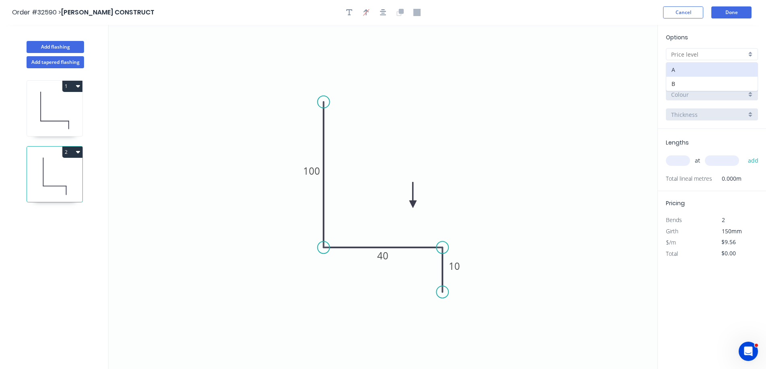
type input "A"
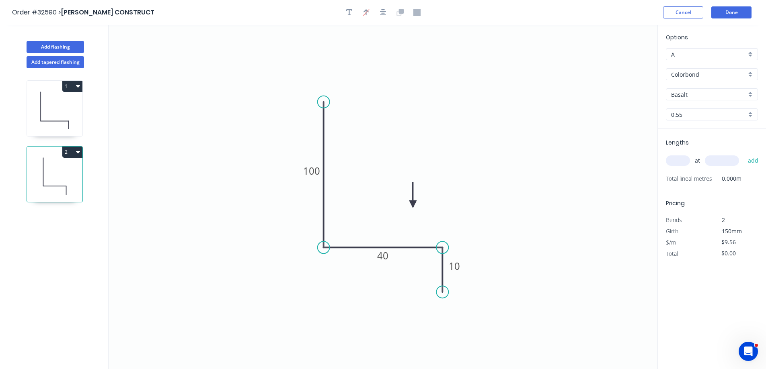
click at [751, 94] on div "Basalt" at bounding box center [712, 94] width 92 height 12
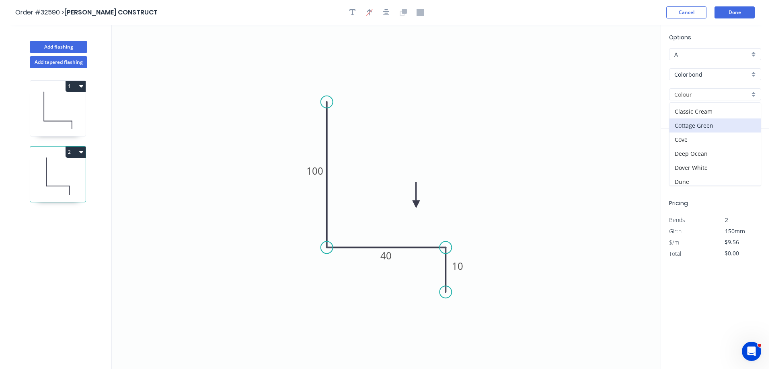
scroll to position [40, 0]
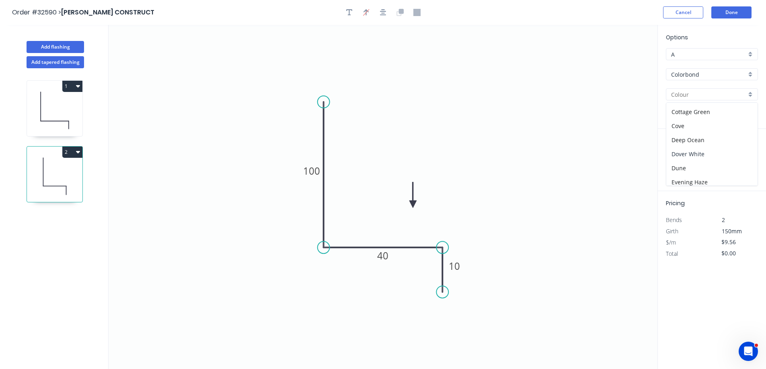
click at [704, 152] on div "Dover White" at bounding box center [711, 154] width 91 height 14
type input "Dover White"
click at [670, 164] on input "text" at bounding box center [678, 161] width 24 height 10
type input "3"
type input "4200"
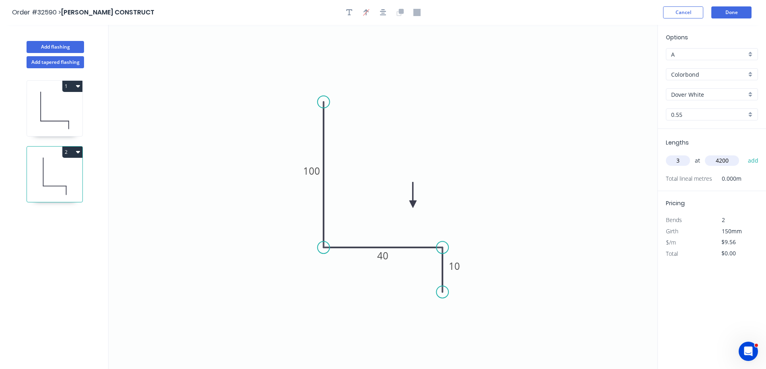
click at [744, 154] on button "add" at bounding box center [753, 161] width 19 height 14
type input "$120.46"
click at [731, 14] on button "Done" at bounding box center [731, 12] width 40 height 12
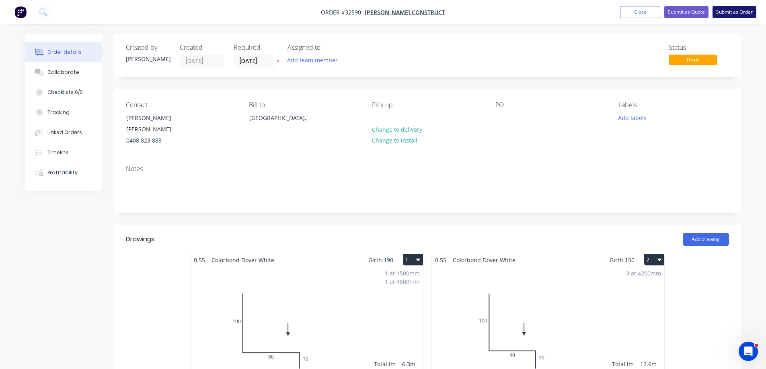
click at [738, 12] on button "Submit as Order" at bounding box center [734, 12] width 44 height 12
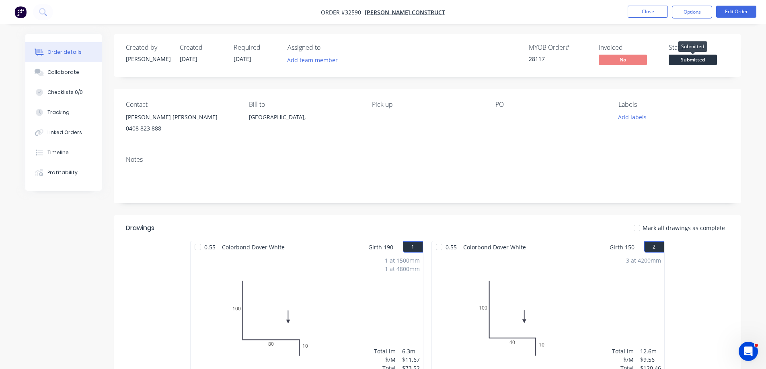
click at [691, 61] on span "Submitted" at bounding box center [692, 60] width 48 height 10
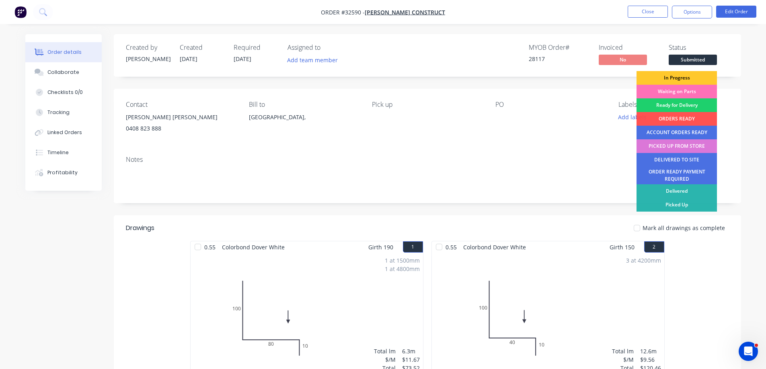
click at [688, 78] on div "In Progress" at bounding box center [676, 78] width 80 height 14
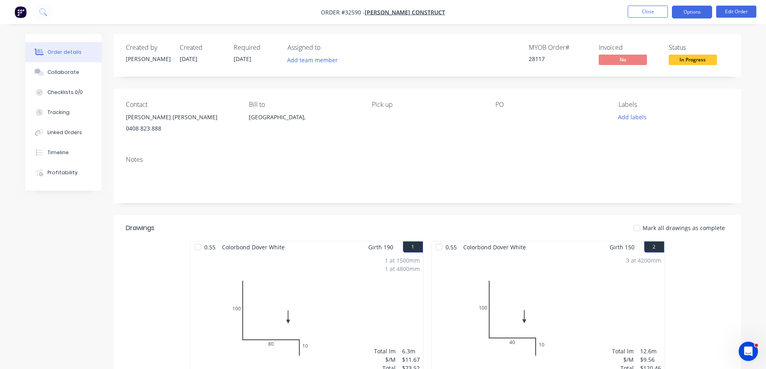
click at [703, 9] on button "Options" at bounding box center [692, 12] width 40 height 13
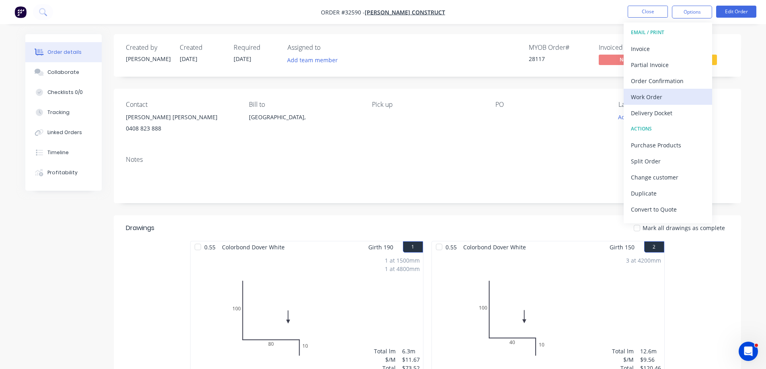
click at [658, 96] on div "Work Order" at bounding box center [668, 97] width 74 height 12
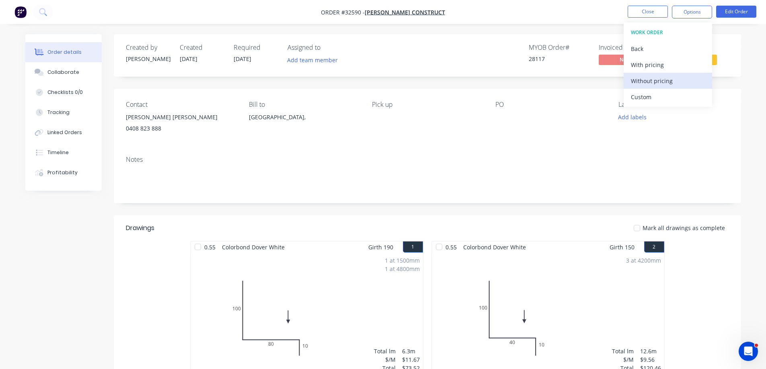
click at [662, 80] on div "Without pricing" at bounding box center [668, 81] width 74 height 12
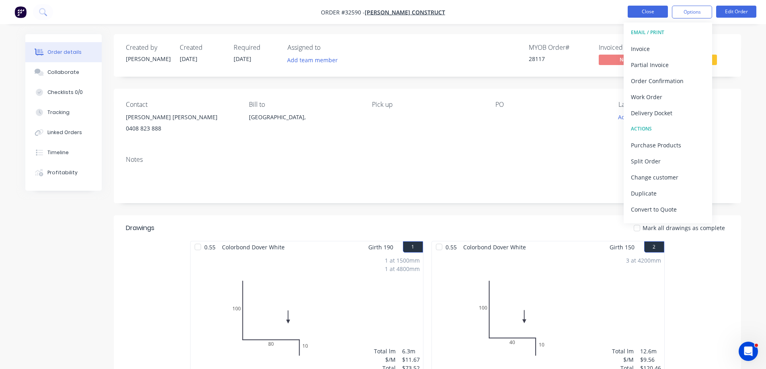
click at [658, 14] on button "Close" at bounding box center [647, 12] width 40 height 12
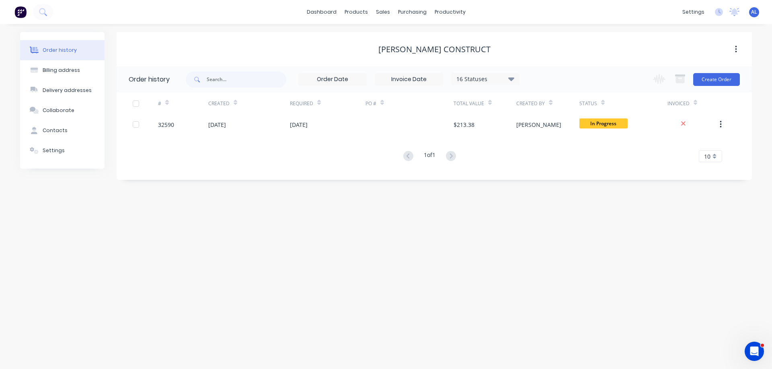
click at [21, 12] on img at bounding box center [20, 12] width 12 height 12
